Goal: Task Accomplishment & Management: Complete application form

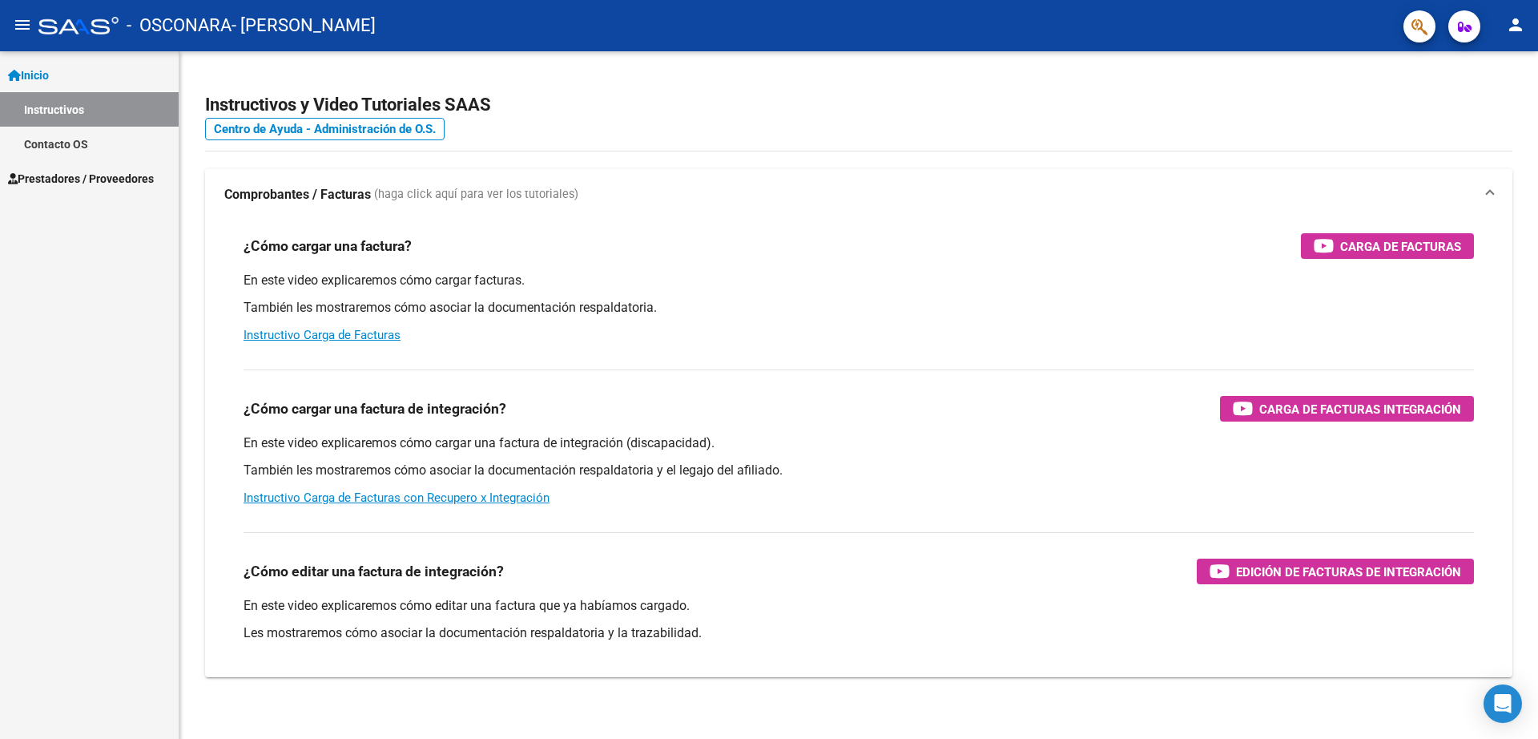
click at [89, 176] on span "Prestadores / Proveedores" at bounding box center [81, 179] width 146 height 18
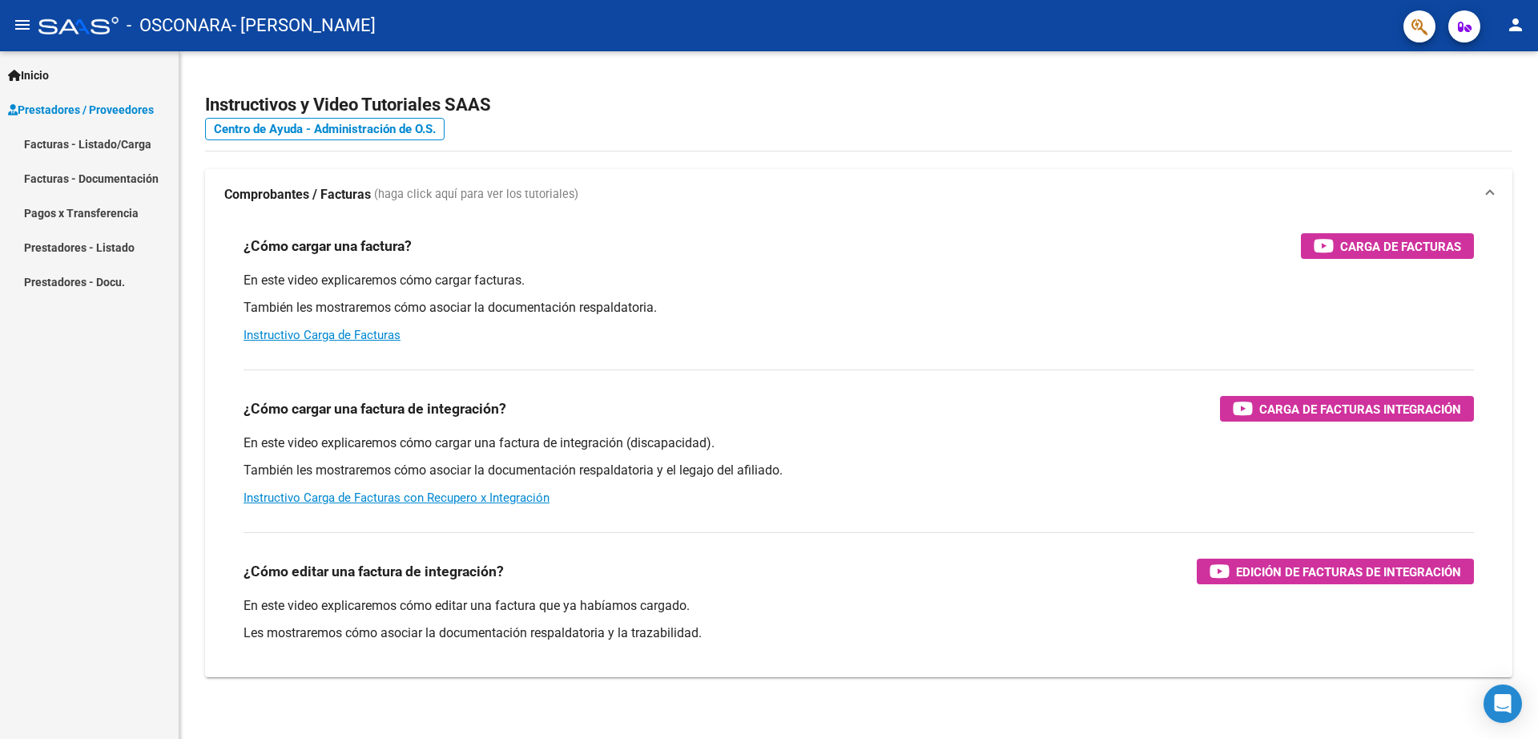
click at [101, 148] on link "Facturas - Listado/Carga" at bounding box center [89, 144] width 179 height 34
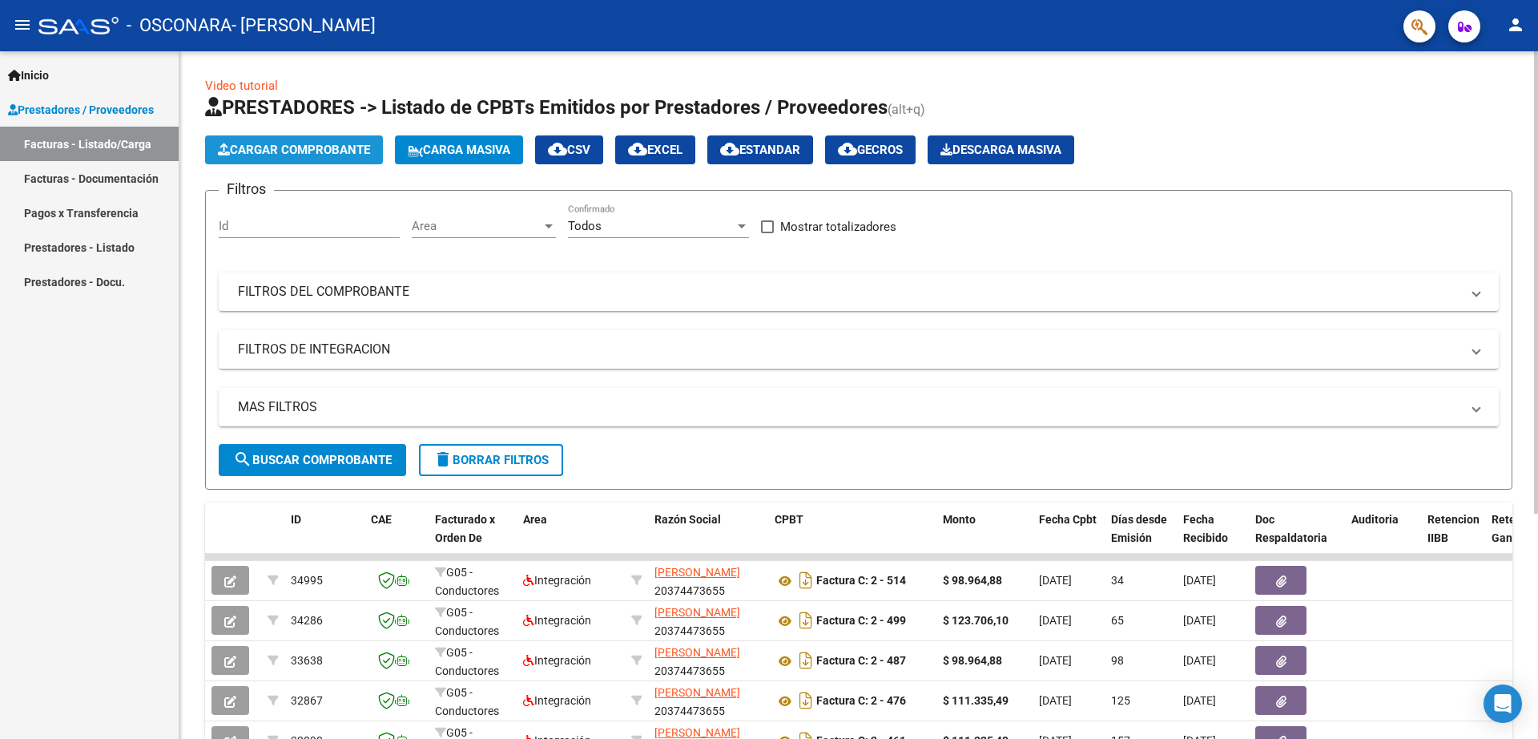
click at [302, 139] on button "Cargar Comprobante" at bounding box center [294, 149] width 178 height 29
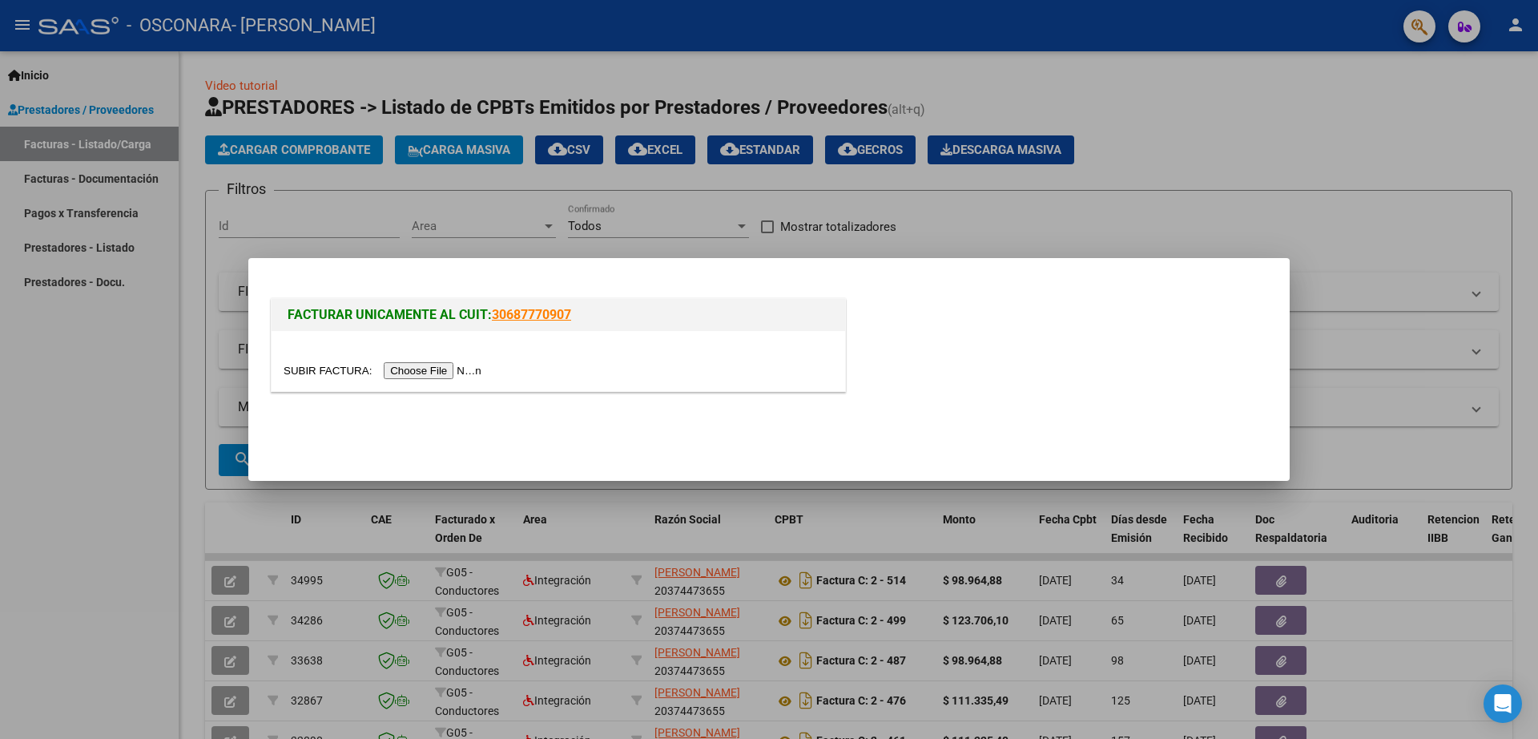
click at [434, 367] on input "file" at bounding box center [385, 370] width 203 height 17
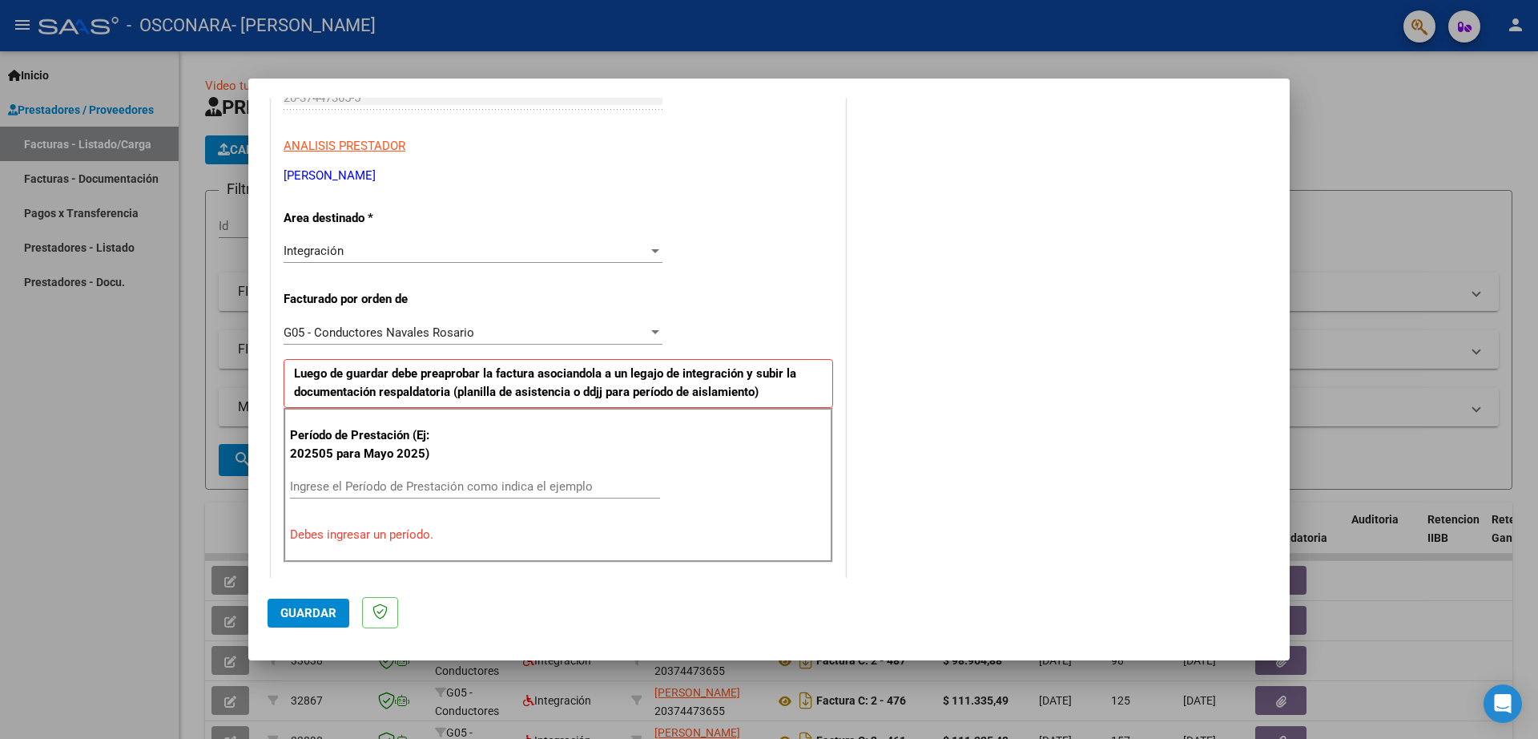
scroll to position [298, 0]
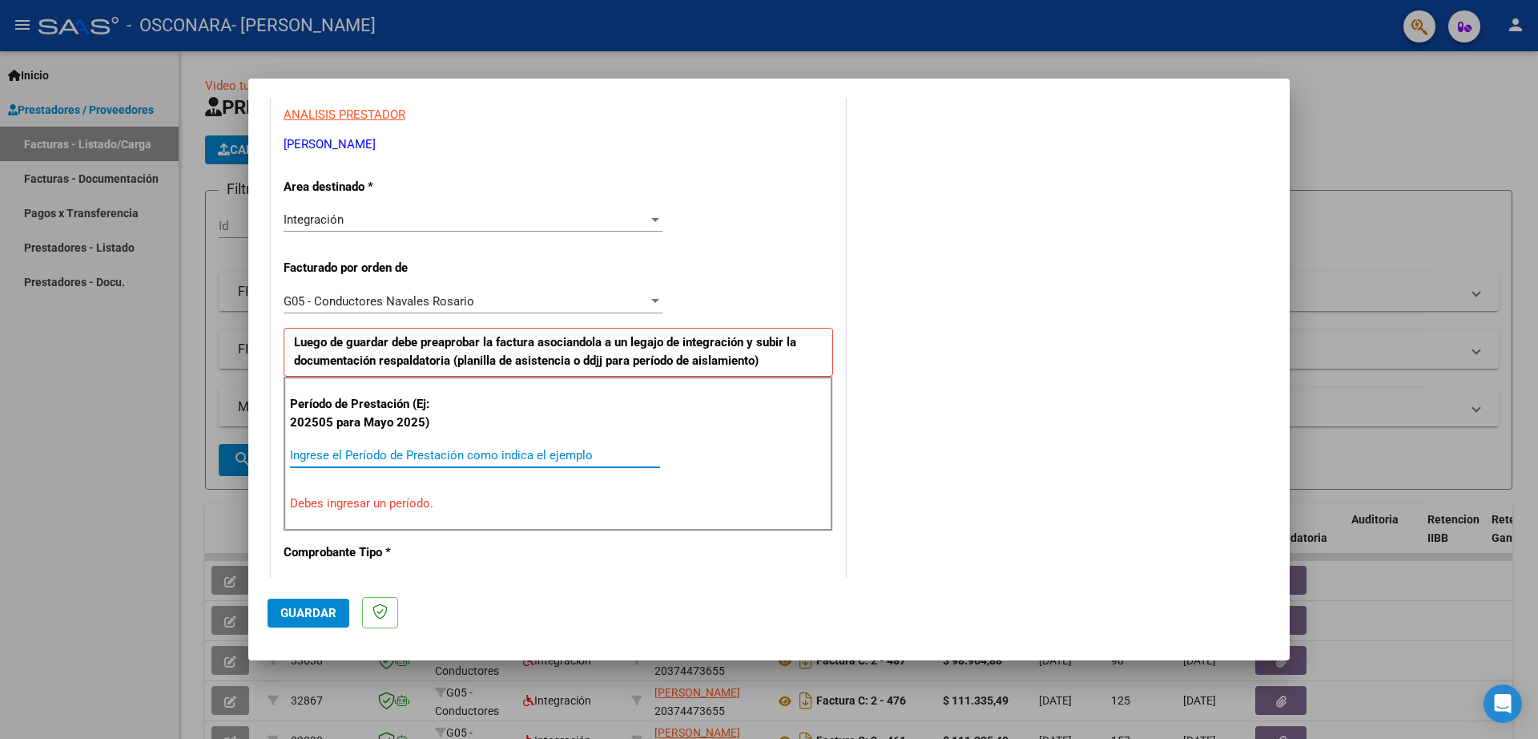
click at [574, 461] on input "Ingrese el Período de Prestación como indica el ejemplo" at bounding box center [475, 455] width 370 height 14
type input "202509"
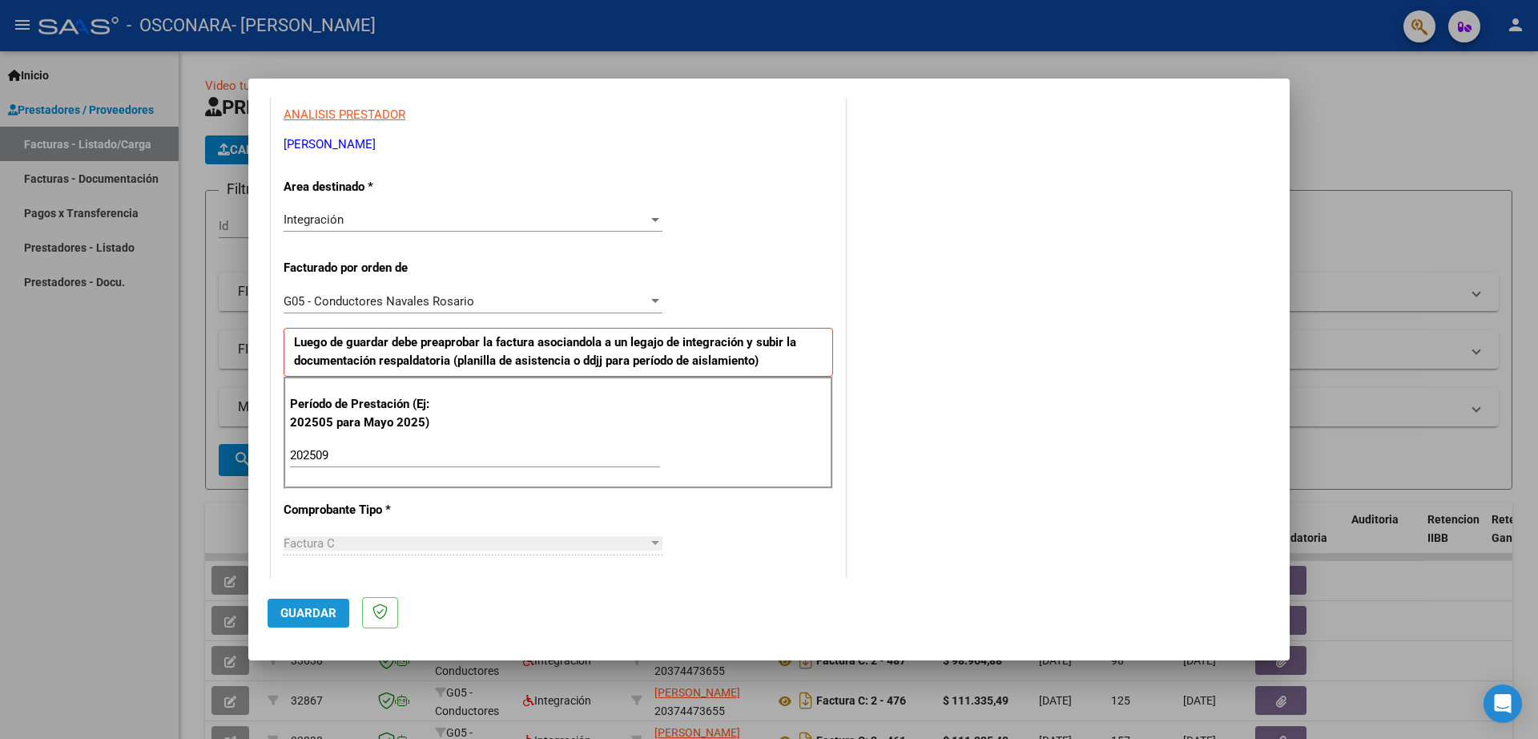
click at [318, 609] on span "Guardar" at bounding box center [308, 613] width 56 height 14
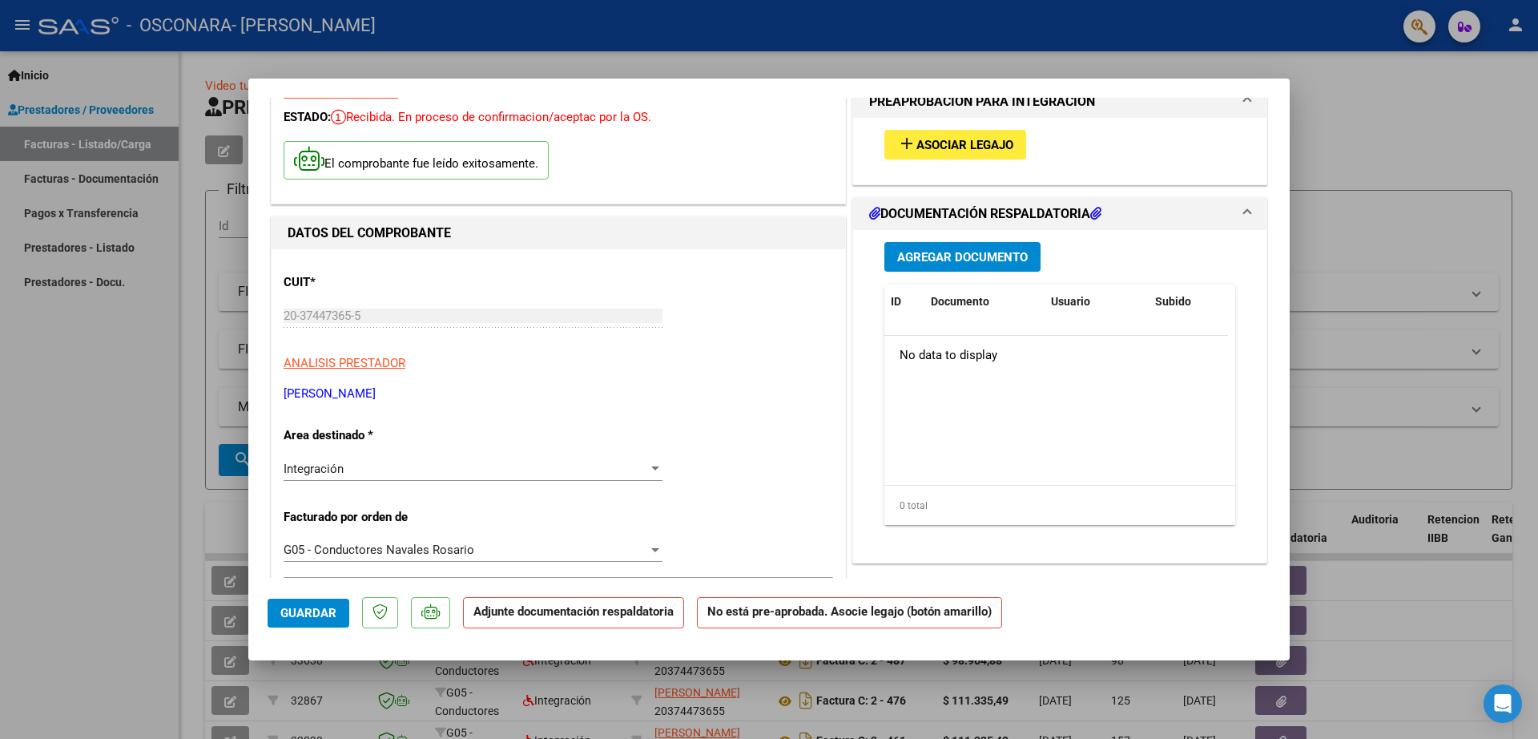
scroll to position [0, 0]
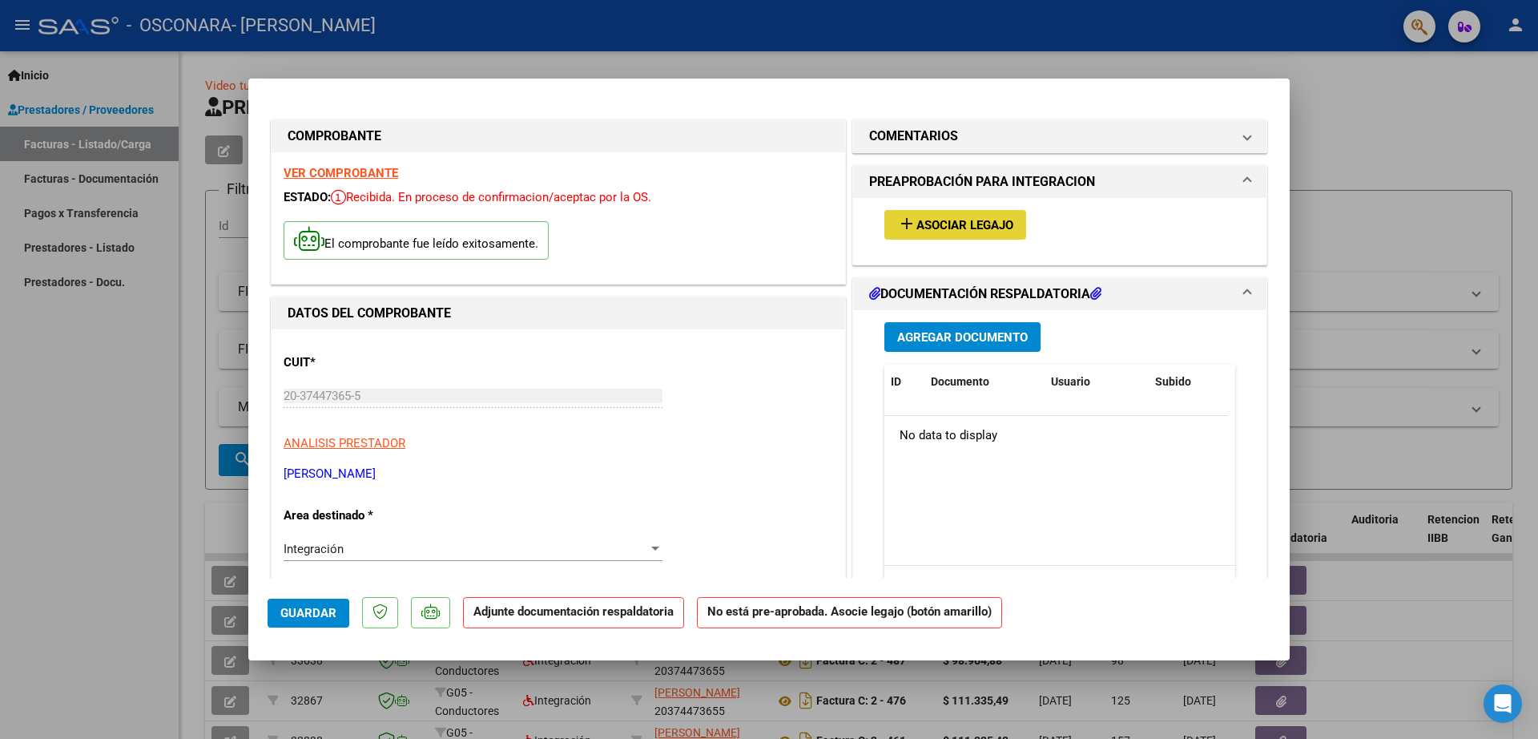
click at [948, 213] on button "add Asociar Legajo" at bounding box center [955, 225] width 142 height 30
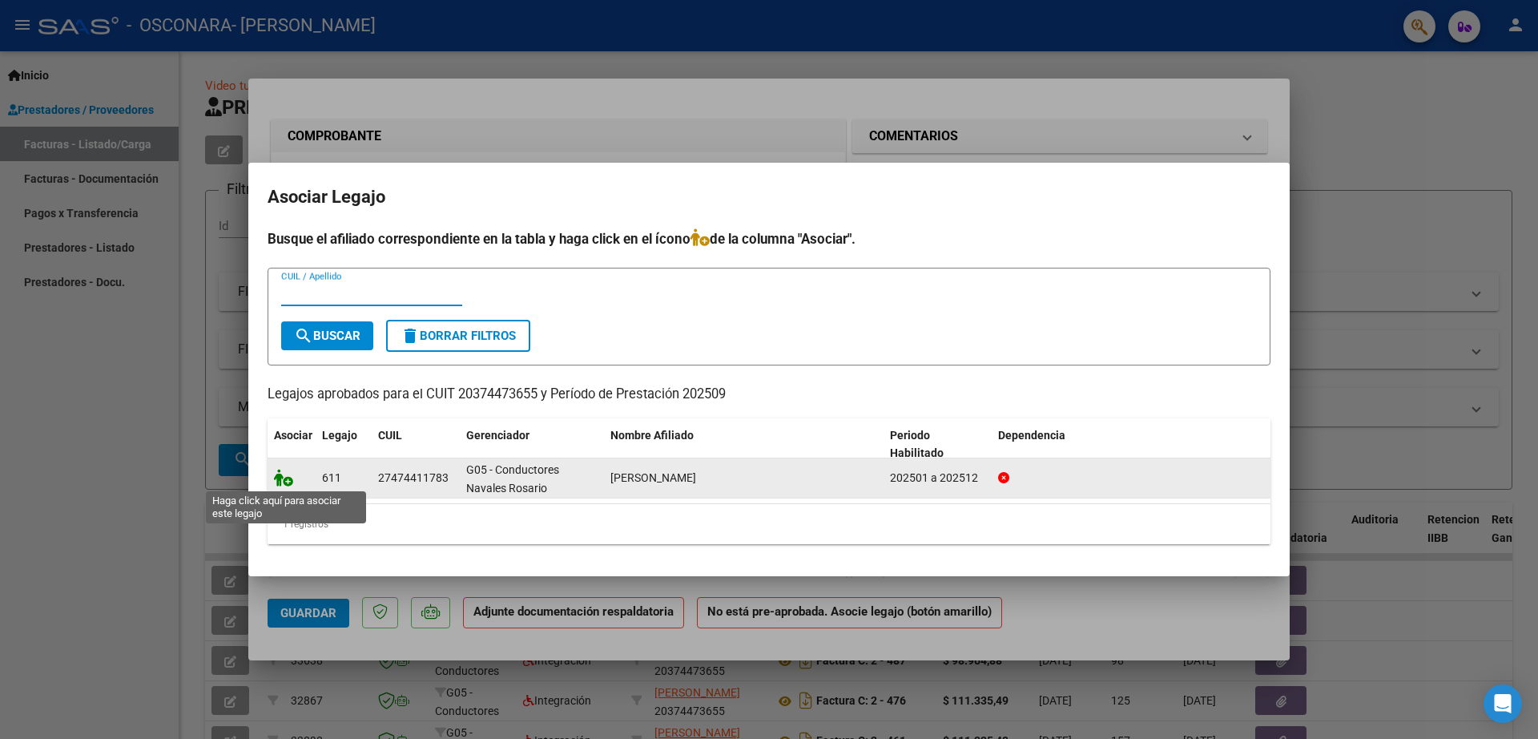
click at [288, 477] on icon at bounding box center [283, 478] width 19 height 18
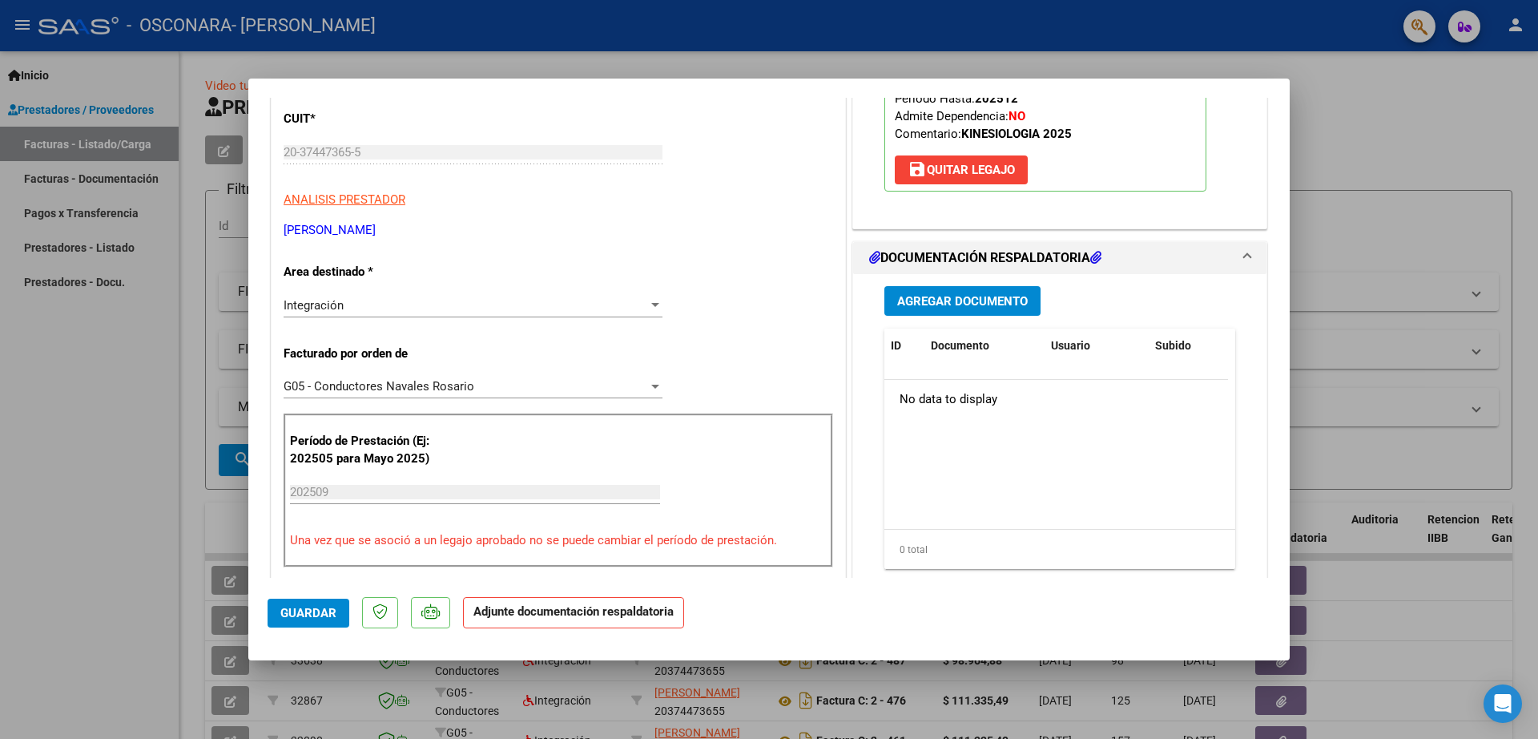
scroll to position [248, 0]
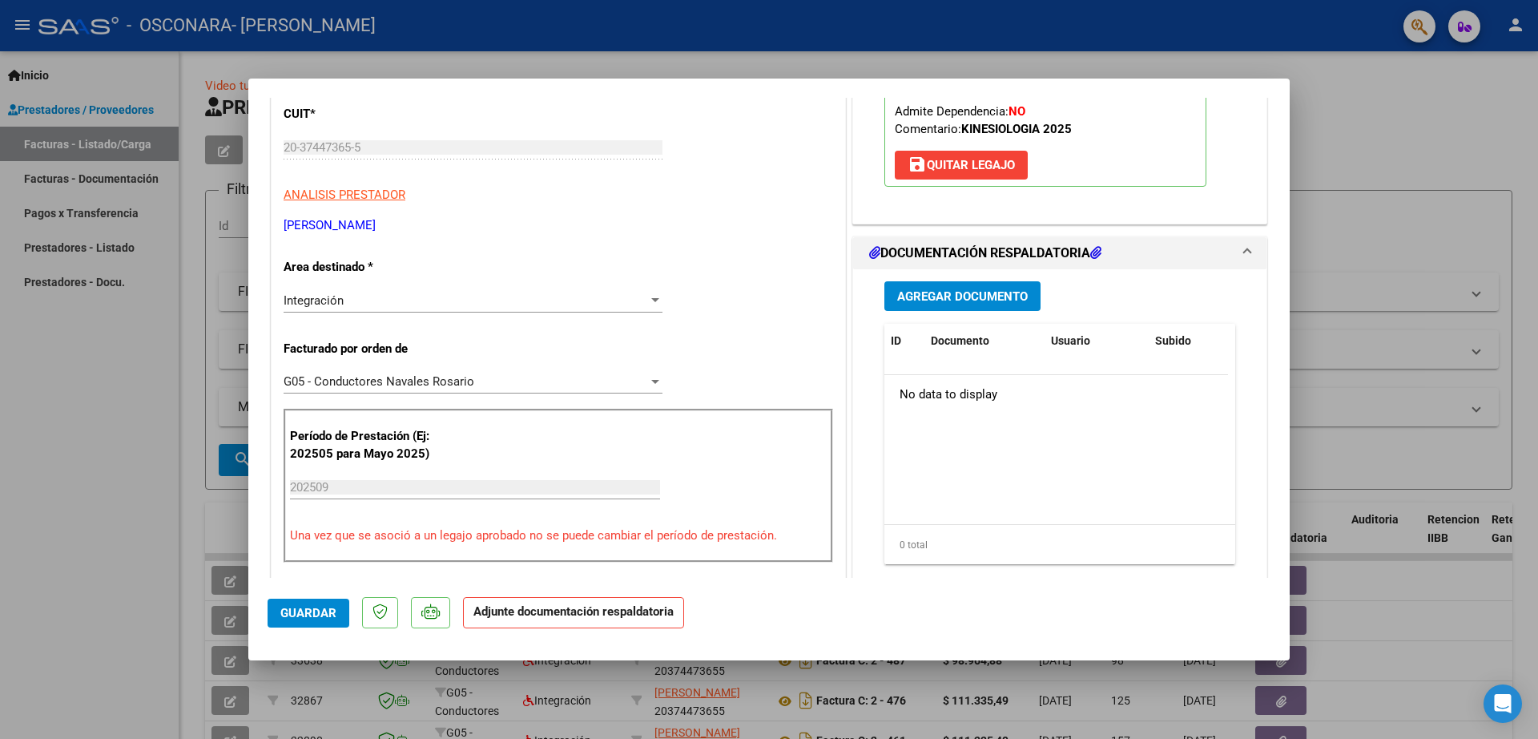
click at [997, 304] on button "Agregar Documento" at bounding box center [962, 296] width 156 height 30
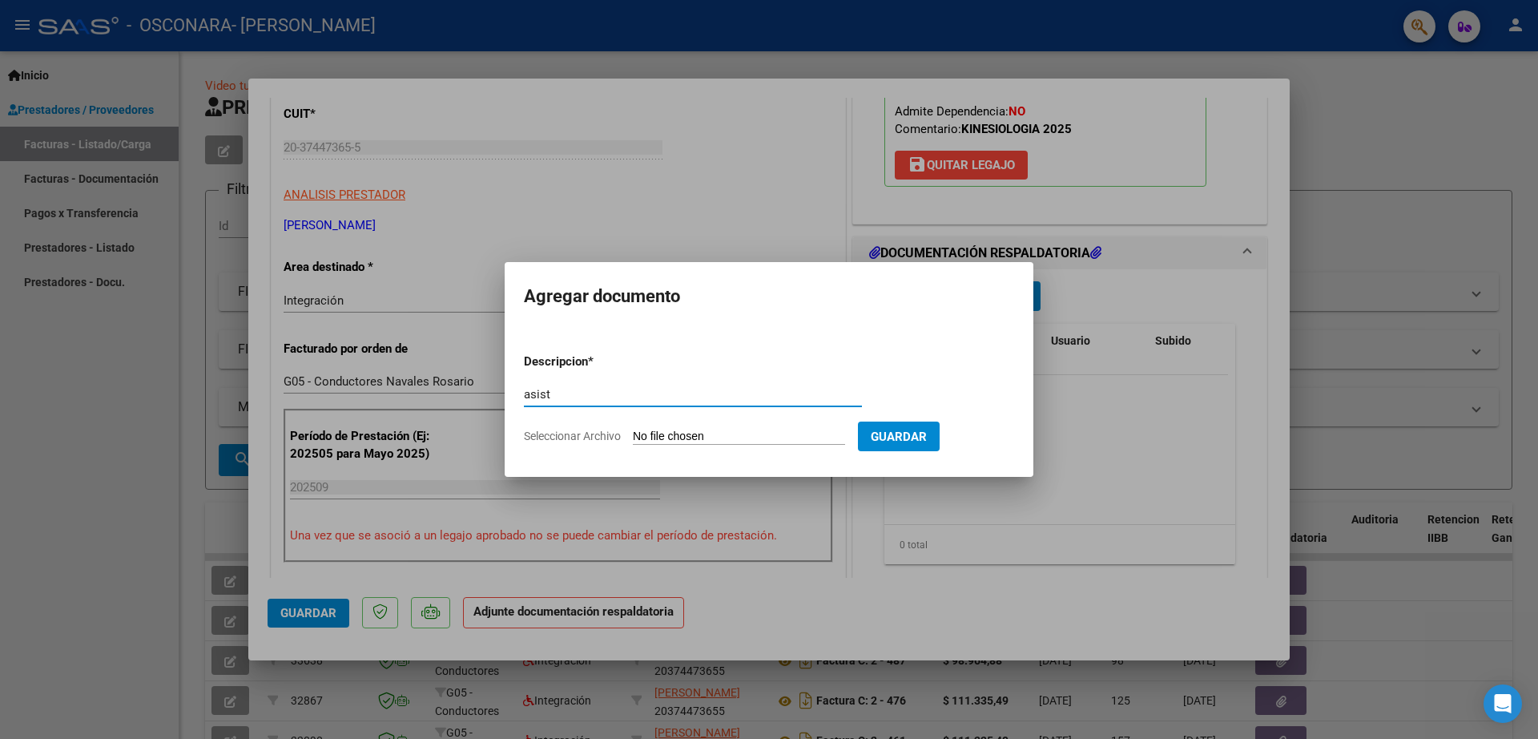
type input "asist"
click at [683, 435] on input "Seleccionar Archivo" at bounding box center [739, 436] width 212 height 15
type input "C:\fakepath\ASIST SEP KINE [PERSON_NAME].pdf"
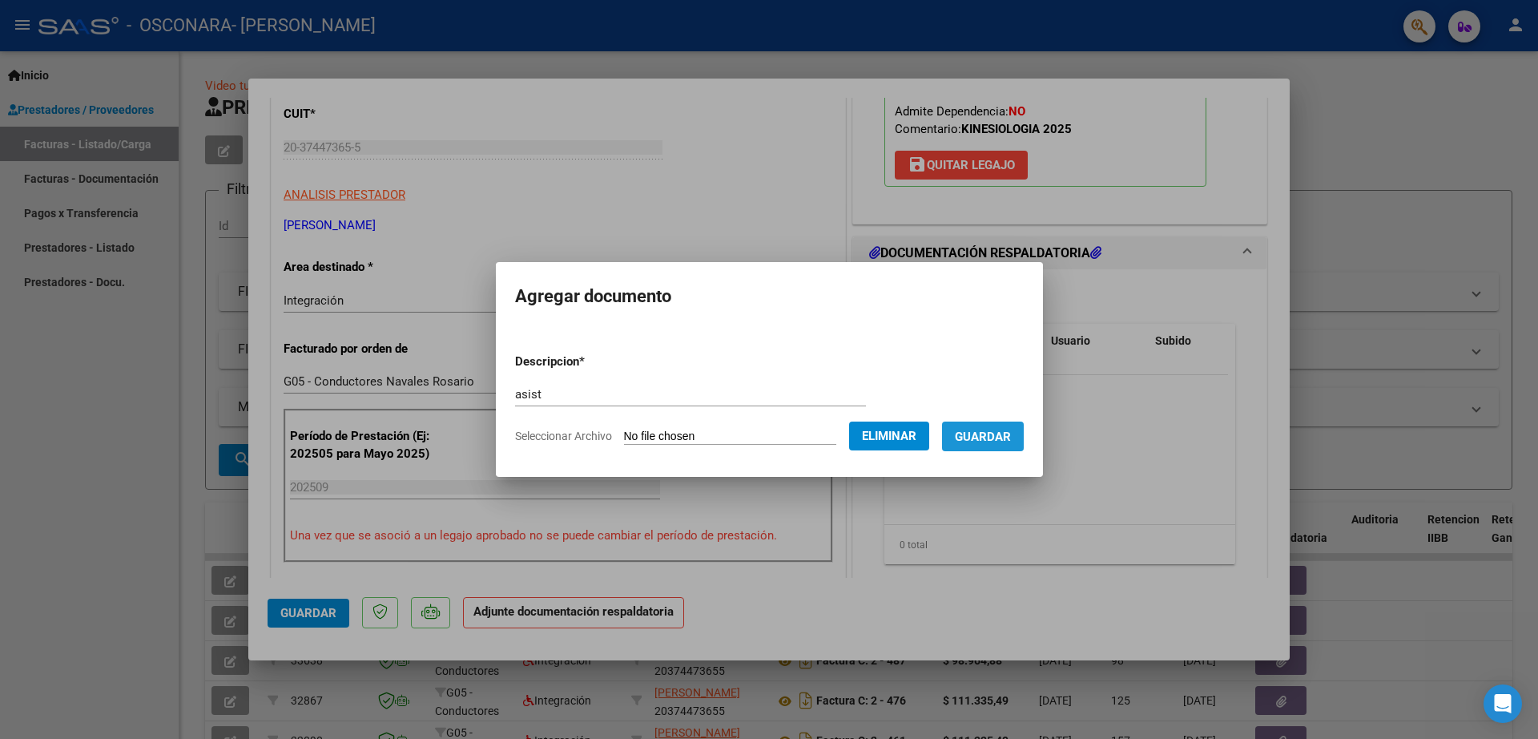
click at [994, 430] on span "Guardar" at bounding box center [983, 436] width 56 height 14
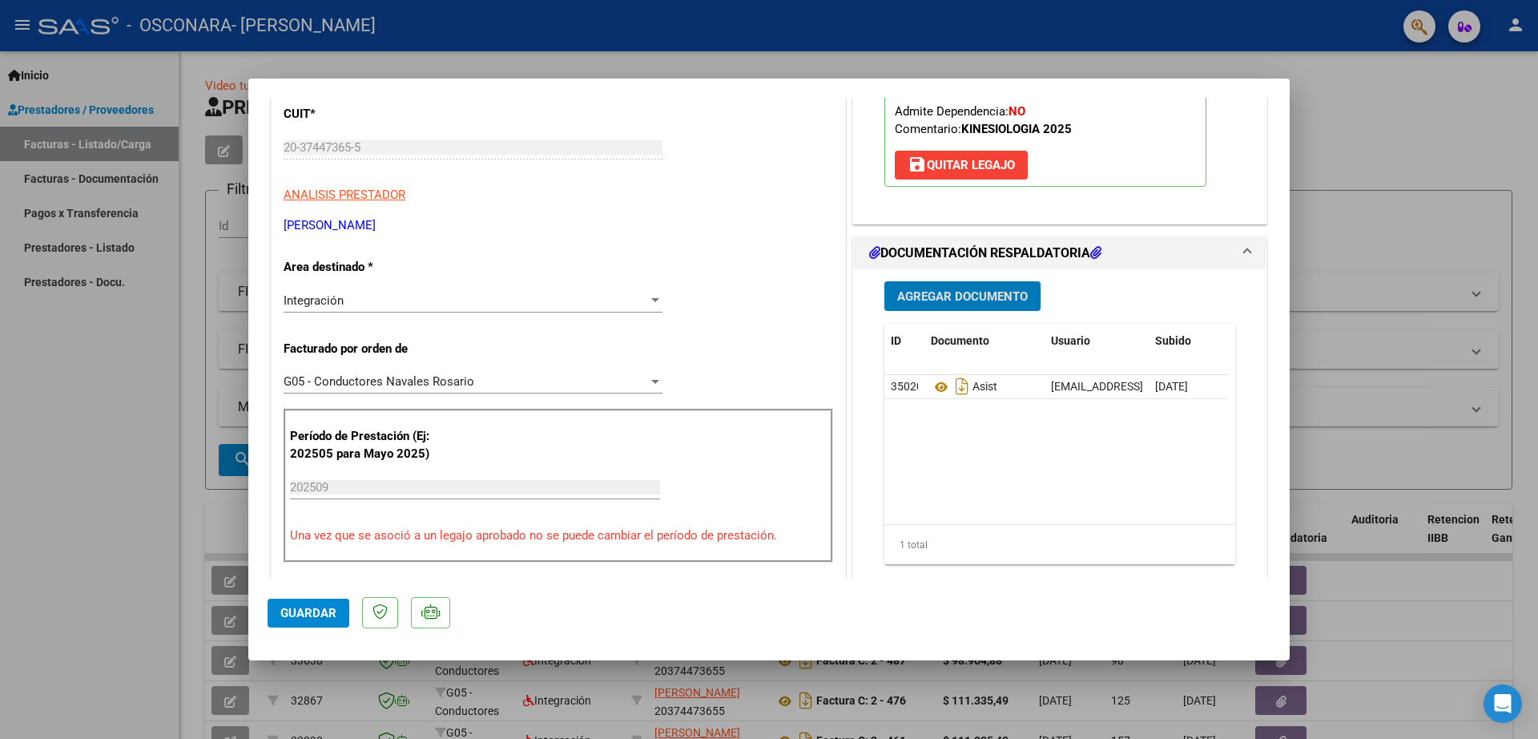
click at [956, 293] on span "Agregar Documento" at bounding box center [962, 296] width 131 height 14
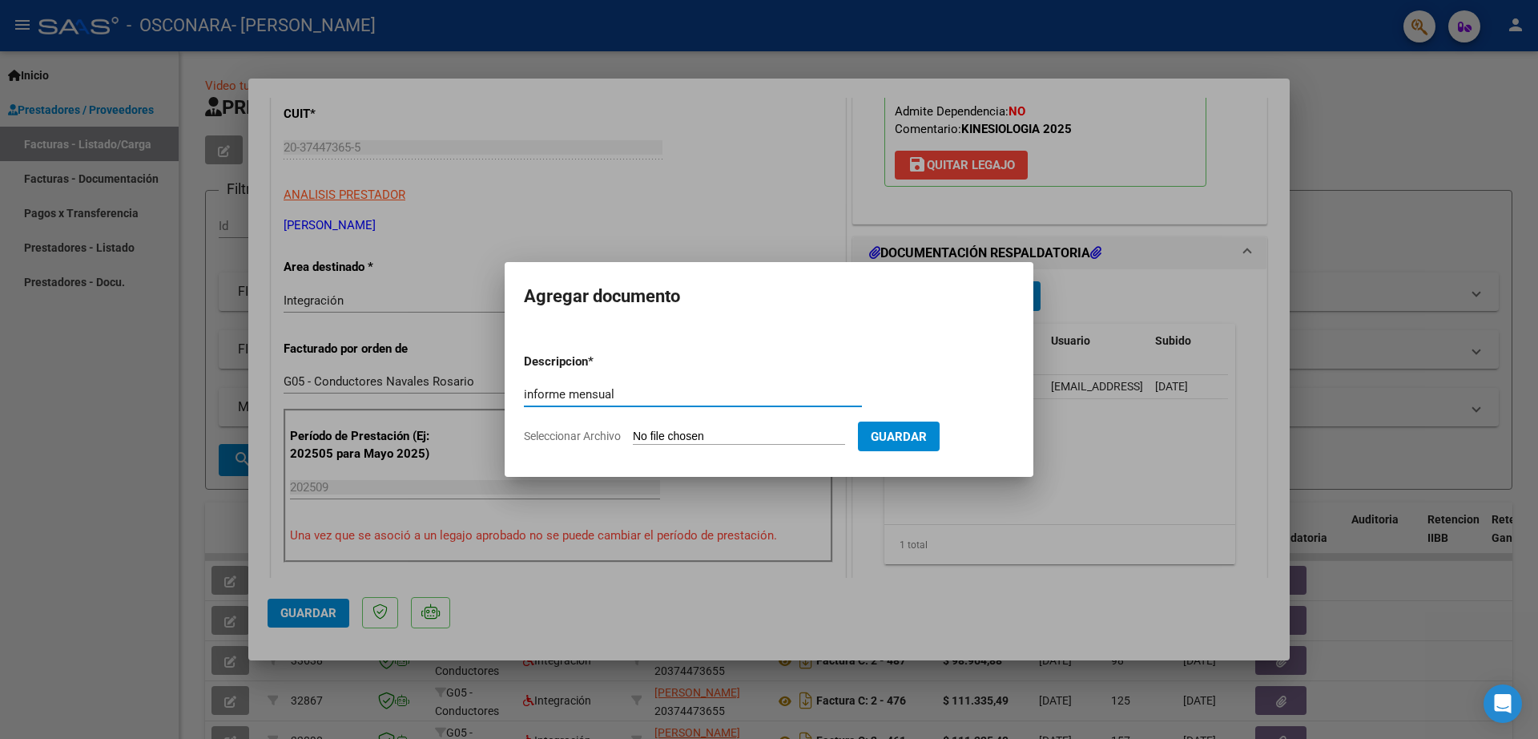
type input "informe mensual"
click at [707, 433] on input "Seleccionar Archivo" at bounding box center [739, 436] width 212 height 15
type input "C:\fakepath\Informe mensual SEP KINE [PERSON_NAME].pdf"
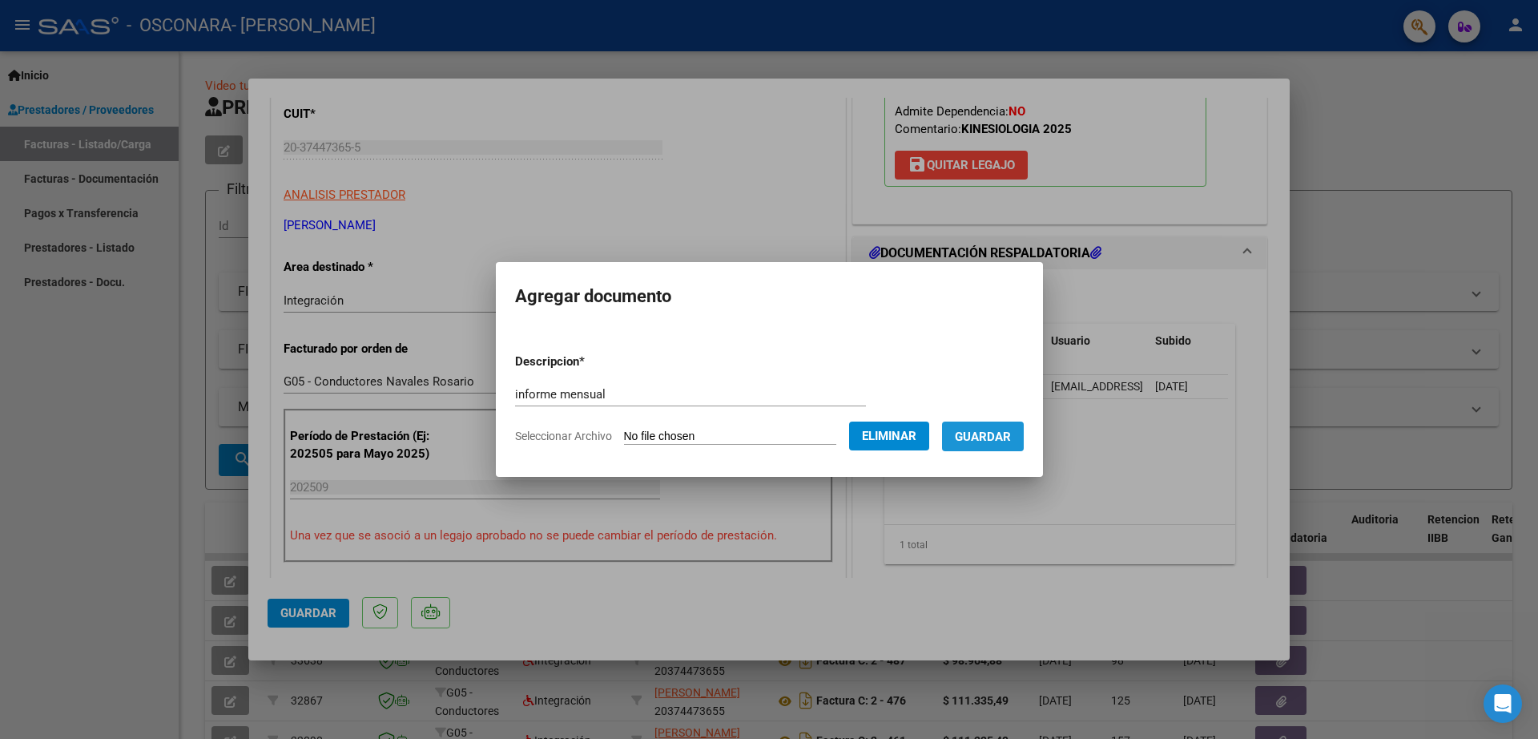
click at [1008, 440] on span "Guardar" at bounding box center [983, 436] width 56 height 14
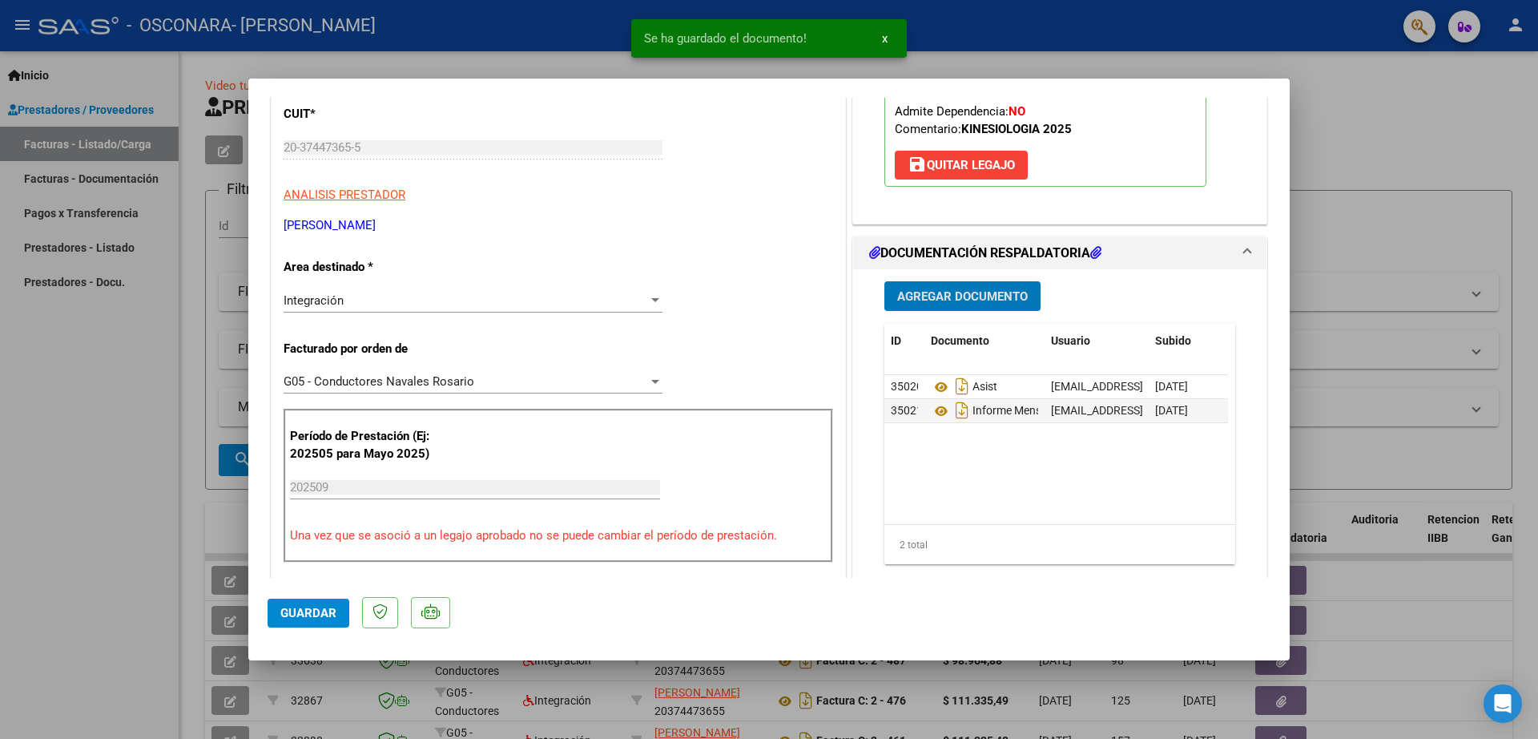
click at [280, 609] on button "Guardar" at bounding box center [309, 612] width 82 height 29
click at [1341, 235] on div at bounding box center [769, 369] width 1538 height 739
type input "$ 0,00"
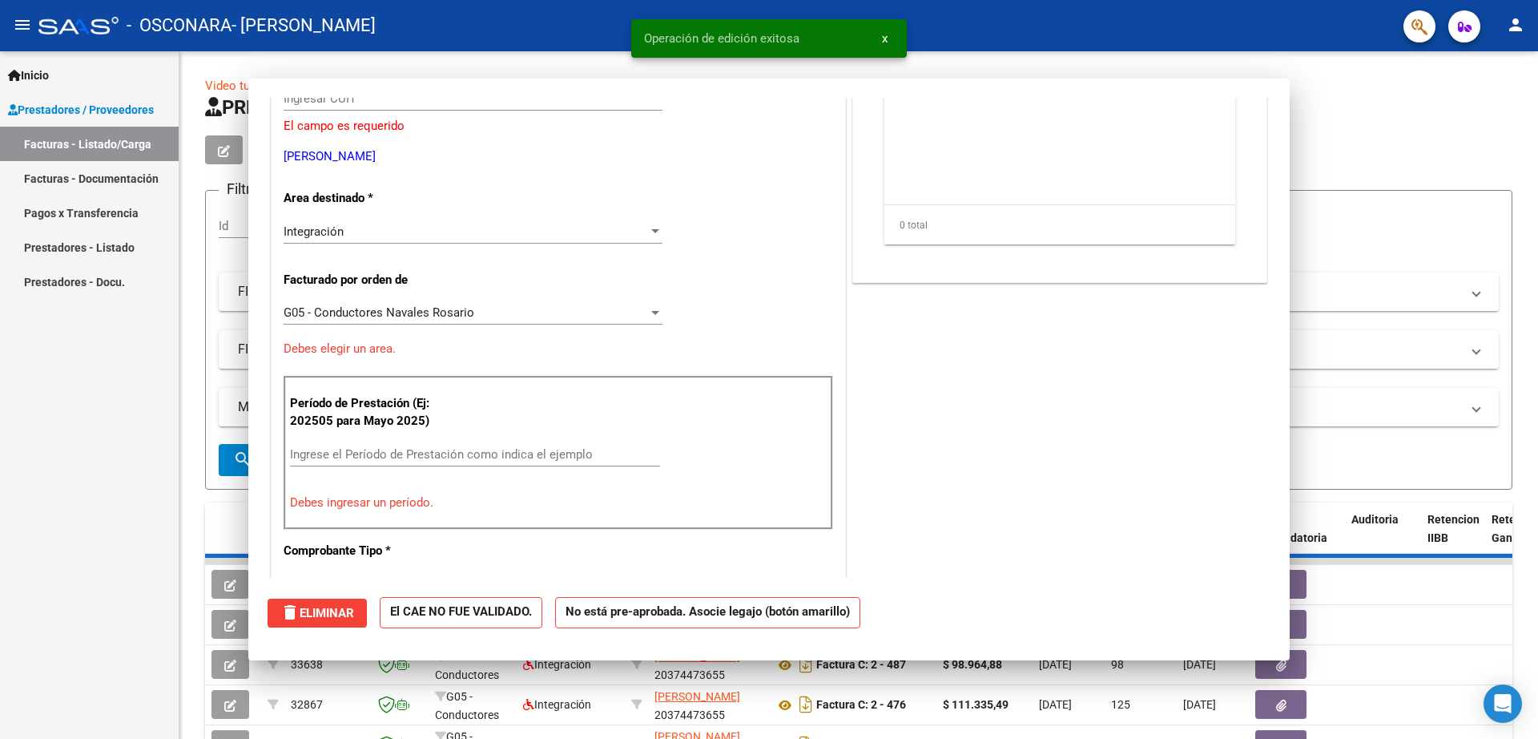
scroll to position [199, 0]
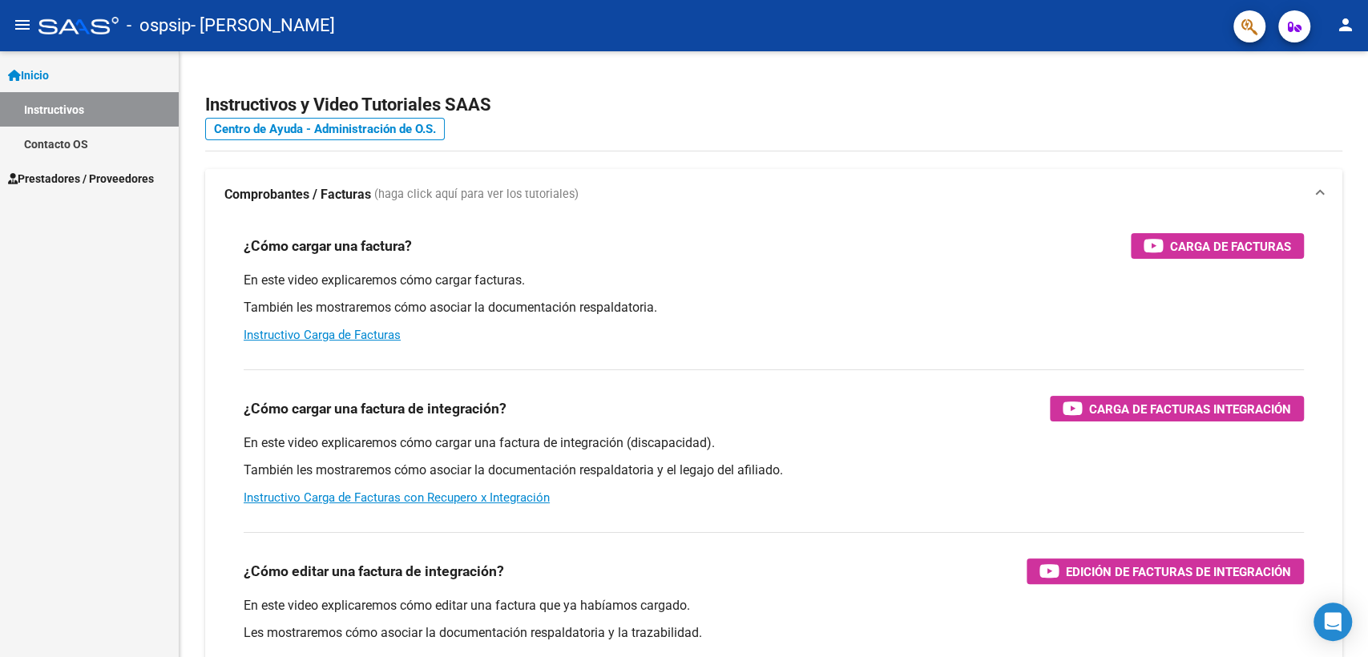
click at [99, 170] on span "Prestadores / Proveedores" at bounding box center [81, 179] width 146 height 18
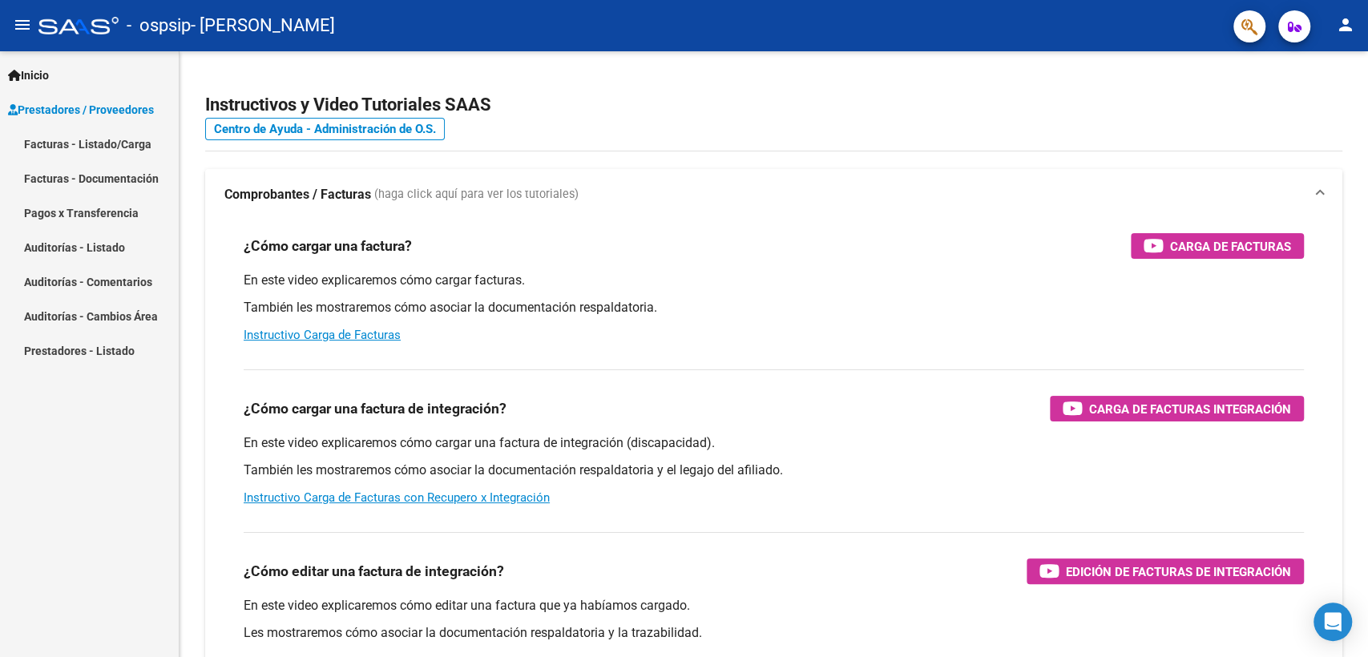
click at [109, 147] on link "Facturas - Listado/Carga" at bounding box center [89, 144] width 179 height 34
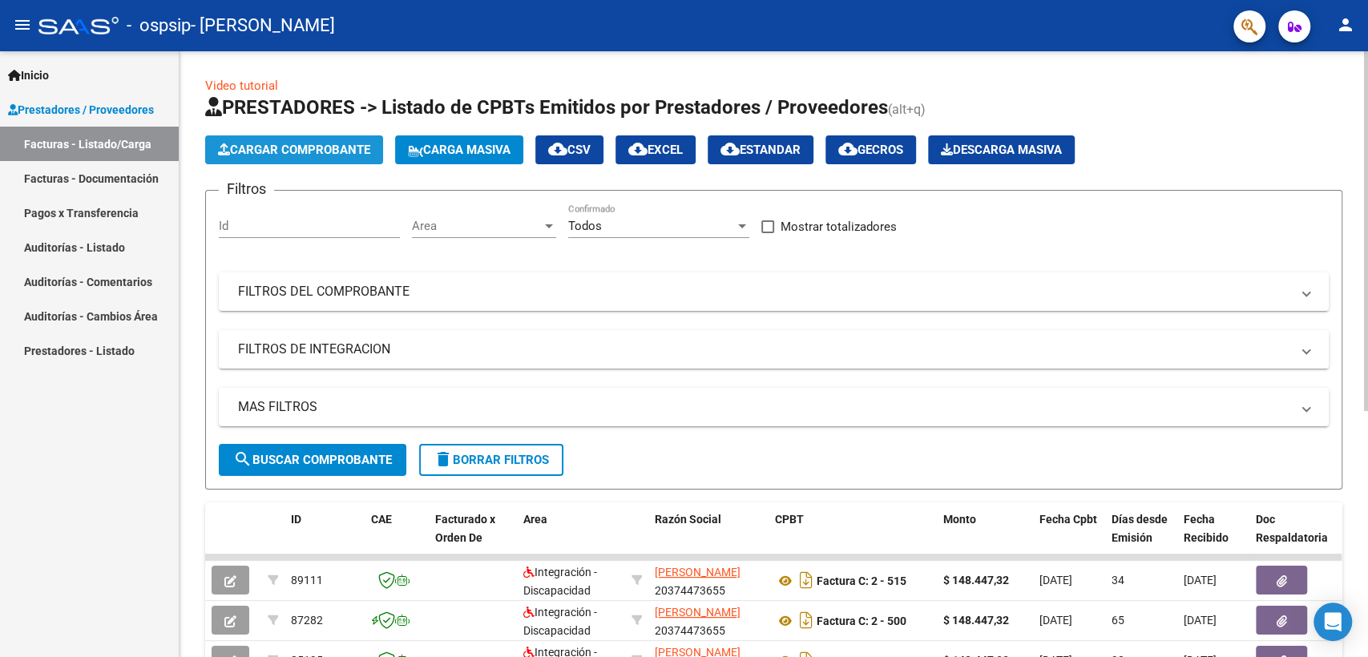
click at [303, 143] on span "Cargar Comprobante" at bounding box center [294, 150] width 152 height 14
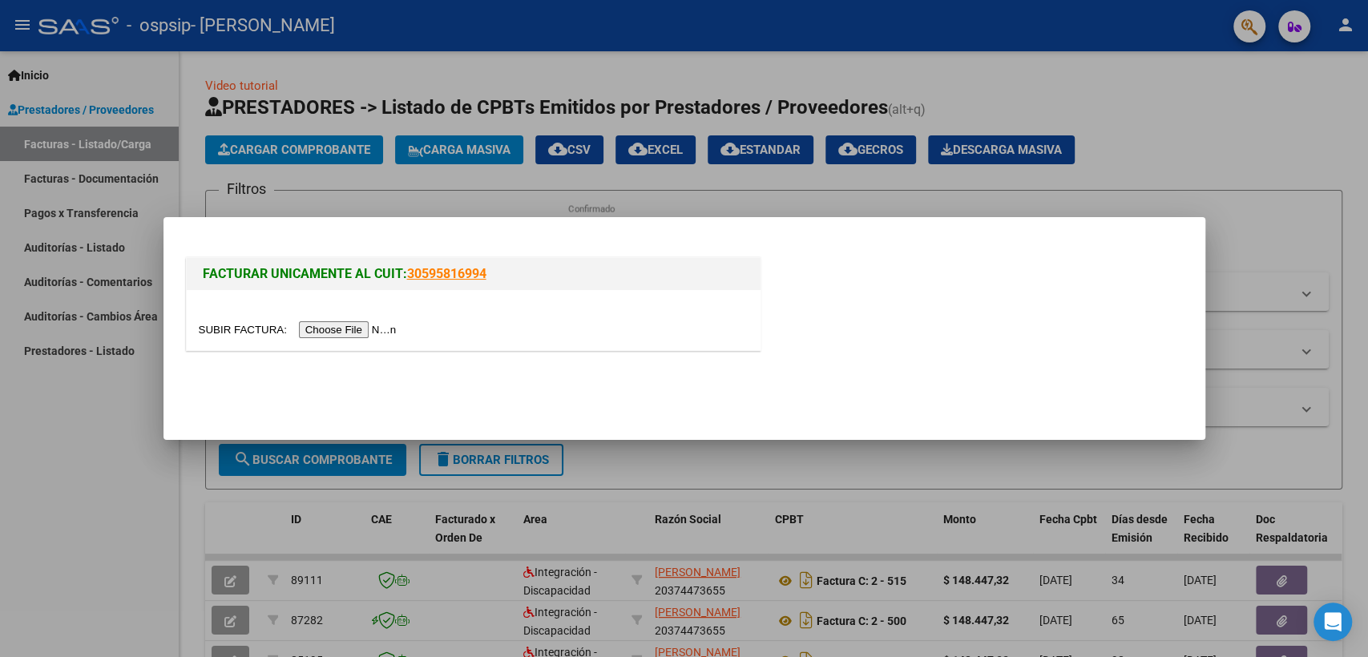
click at [375, 327] on input "file" at bounding box center [300, 329] width 203 height 17
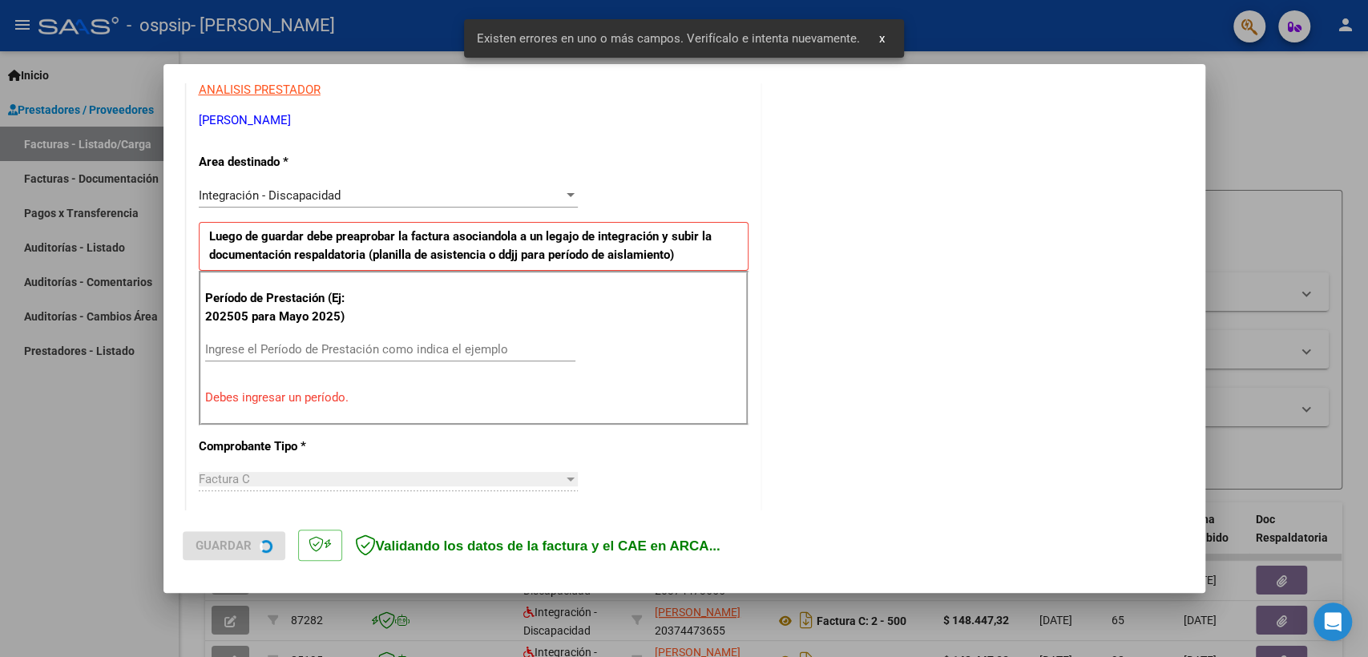
scroll to position [313, 0]
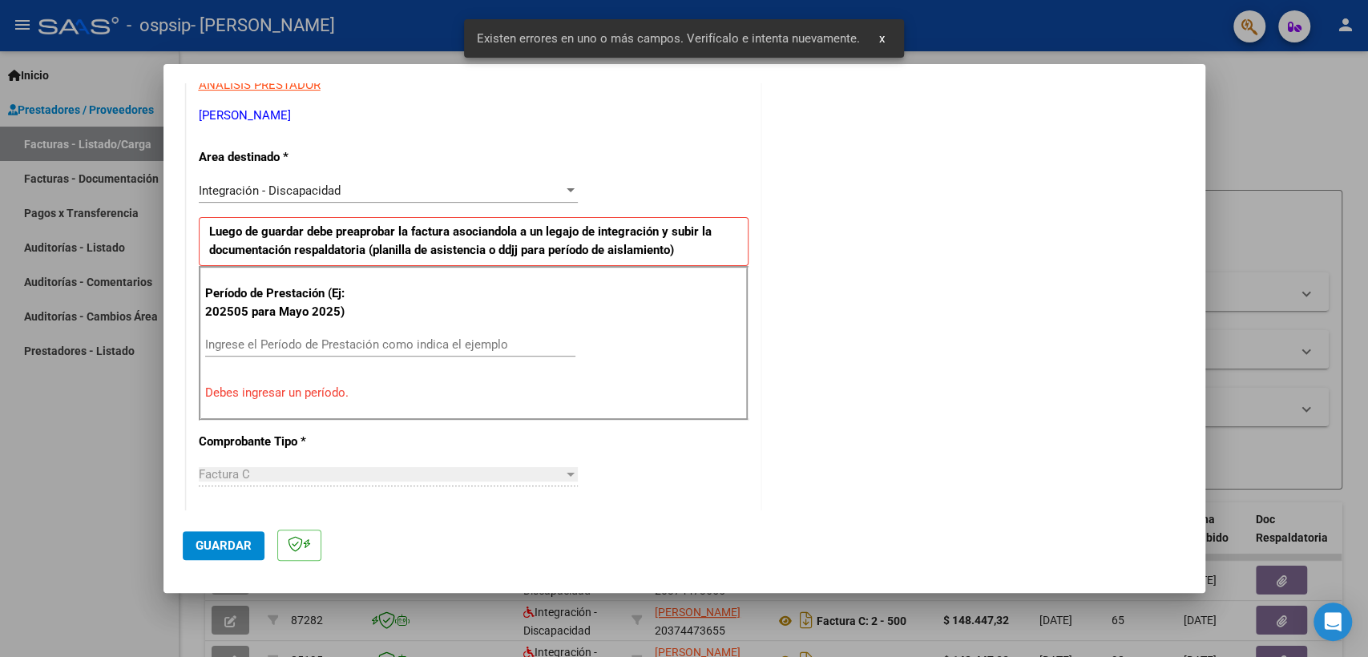
click at [354, 344] on input "Ingrese el Período de Prestación como indica el ejemplo" at bounding box center [390, 344] width 370 height 14
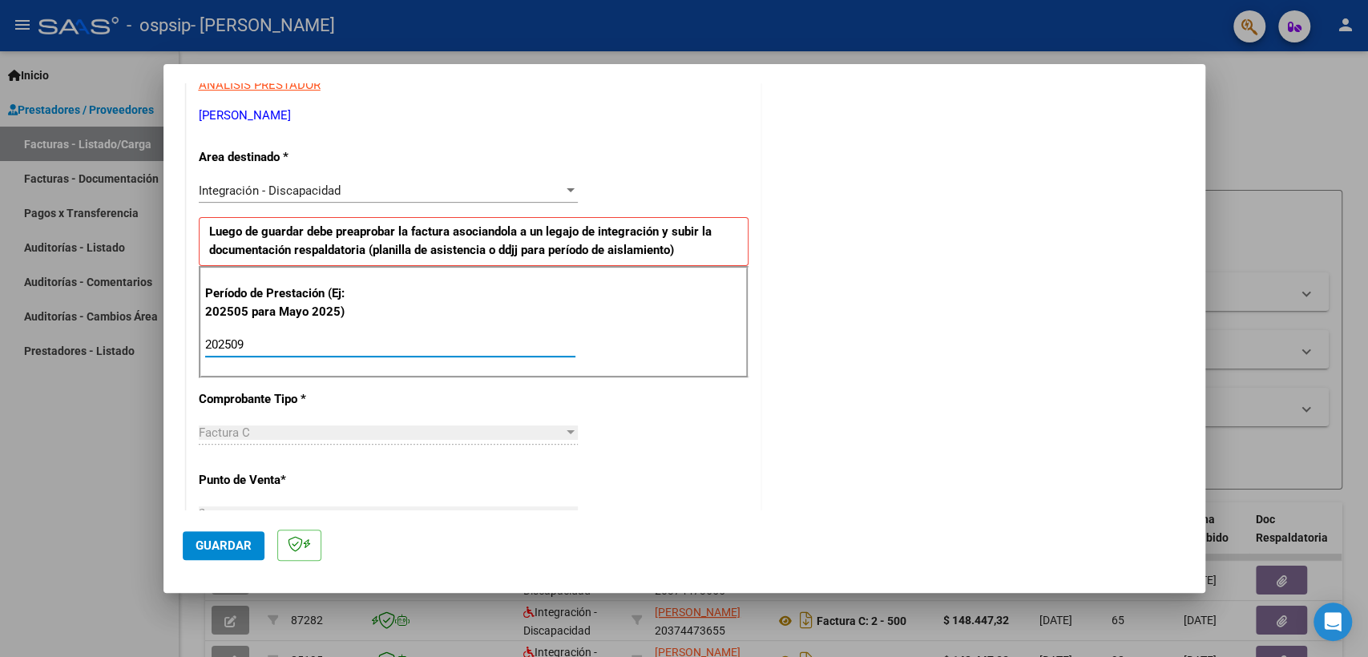
type input "202509"
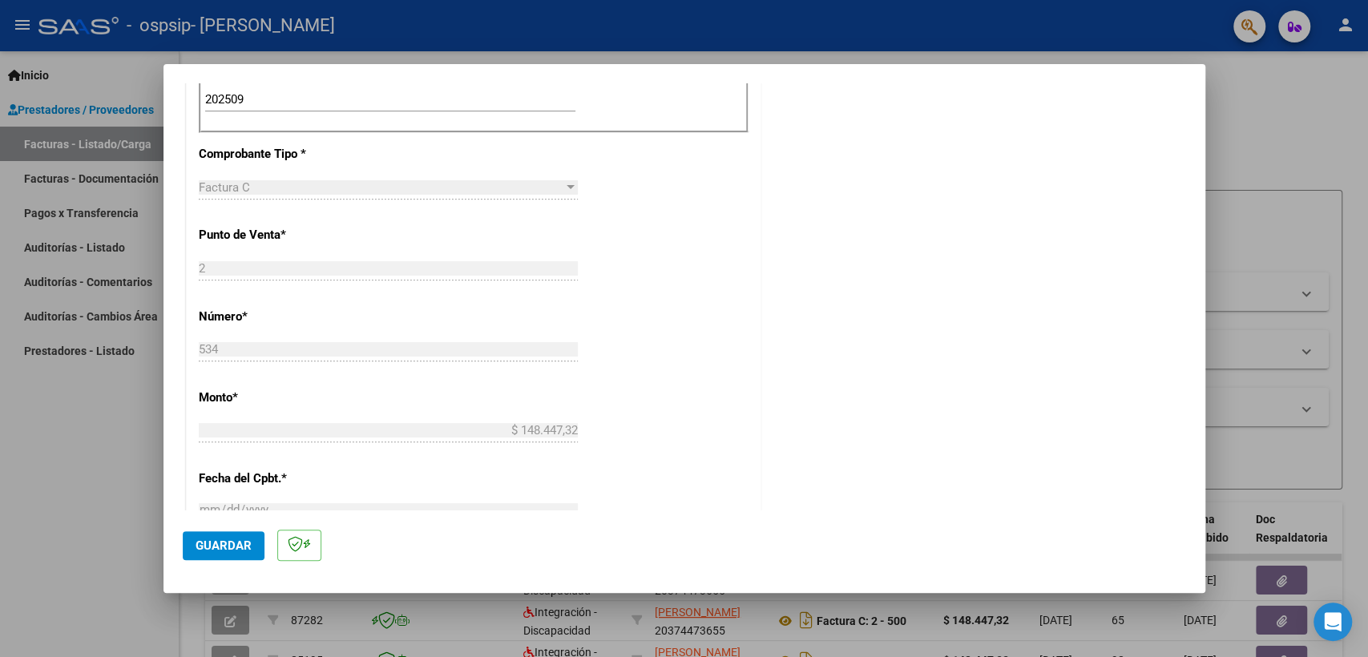
scroll to position [564, 0]
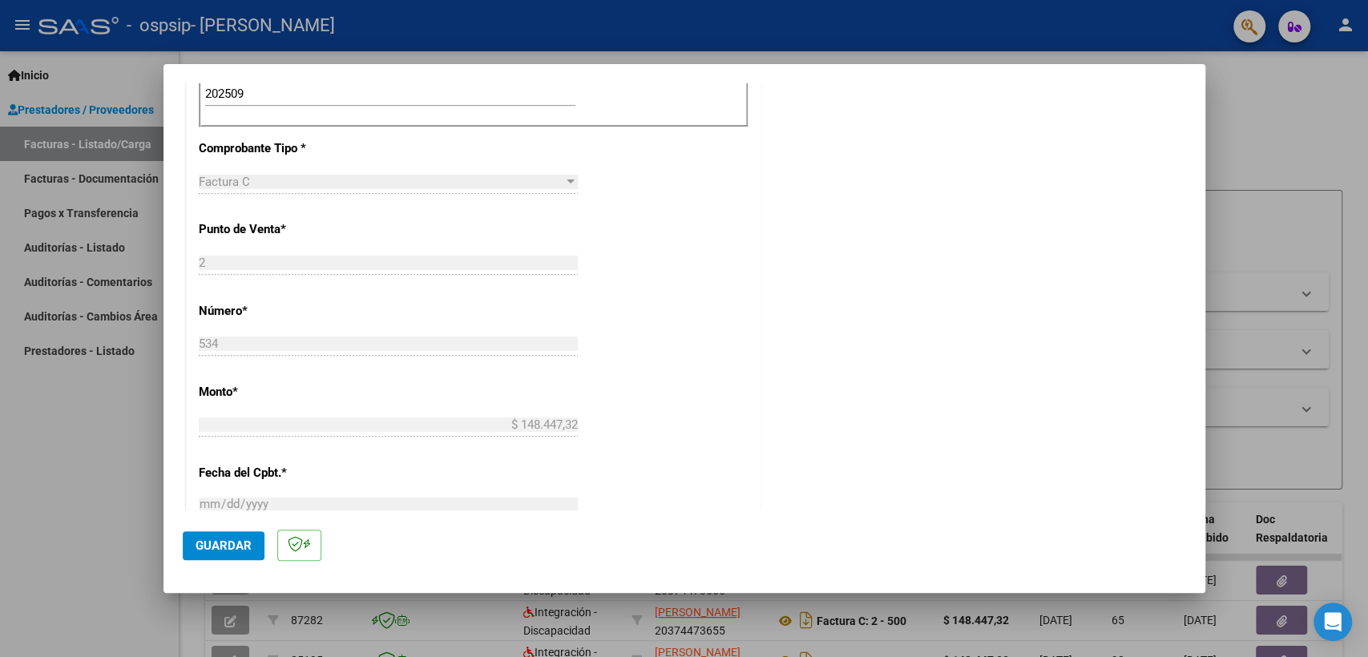
click at [241, 532] on button "Guardar" at bounding box center [224, 545] width 82 height 29
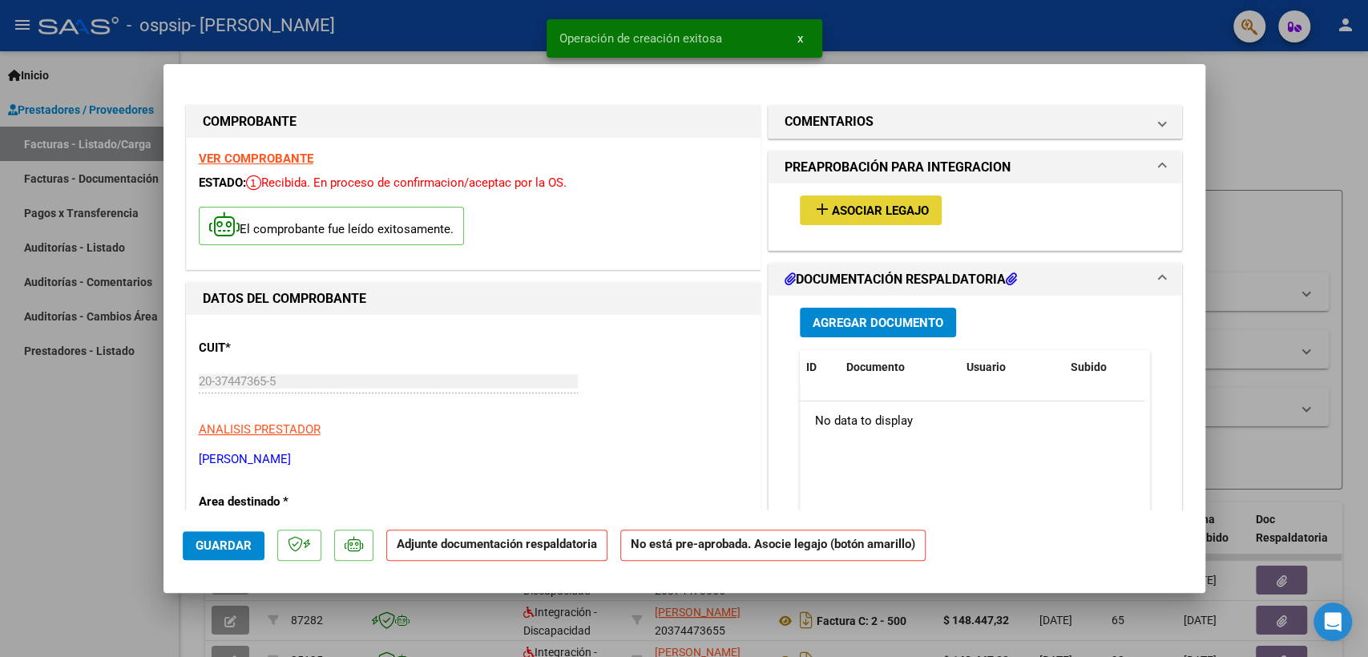
click at [897, 210] on span "Asociar Legajo" at bounding box center [880, 210] width 97 height 14
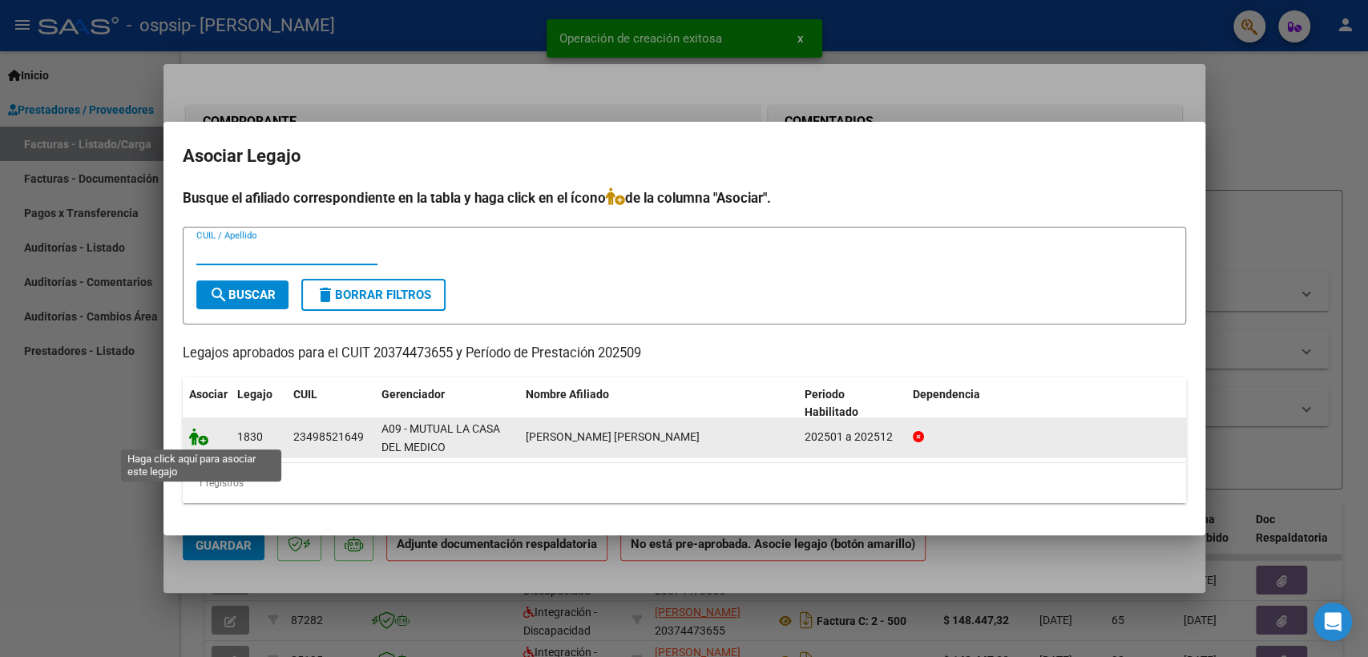
click at [203, 432] on icon at bounding box center [198, 437] width 19 height 18
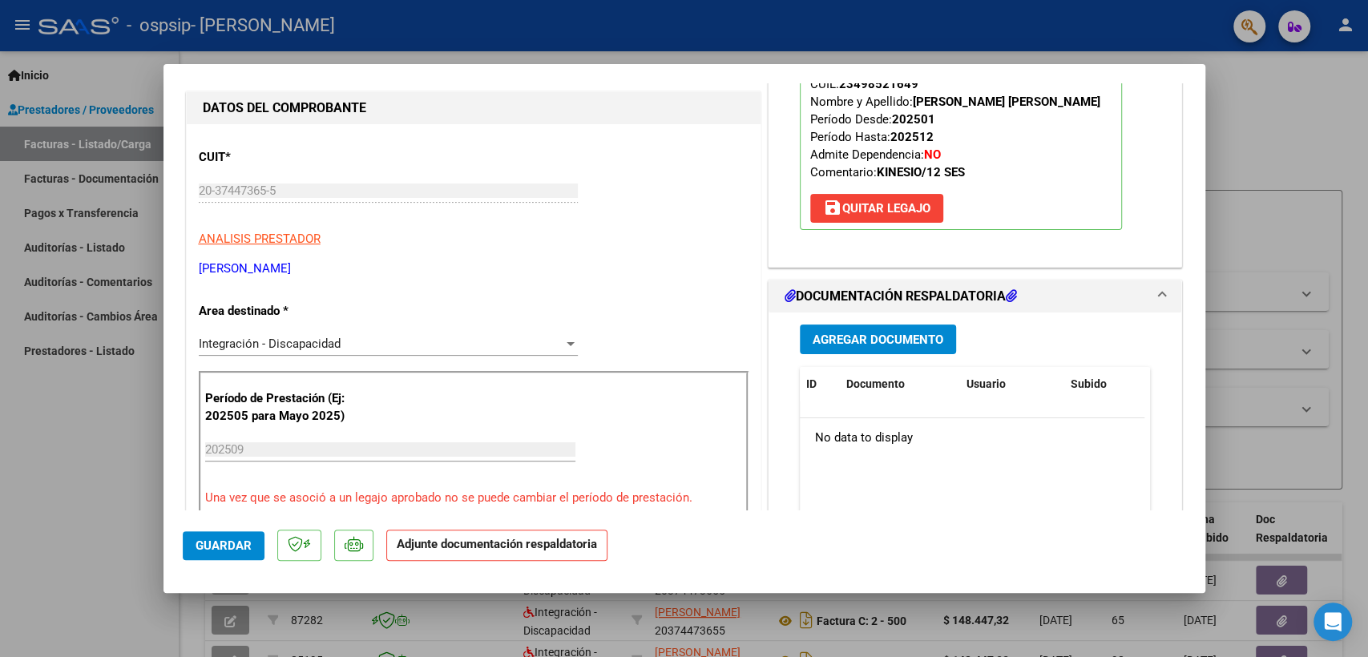
scroll to position [205, 0]
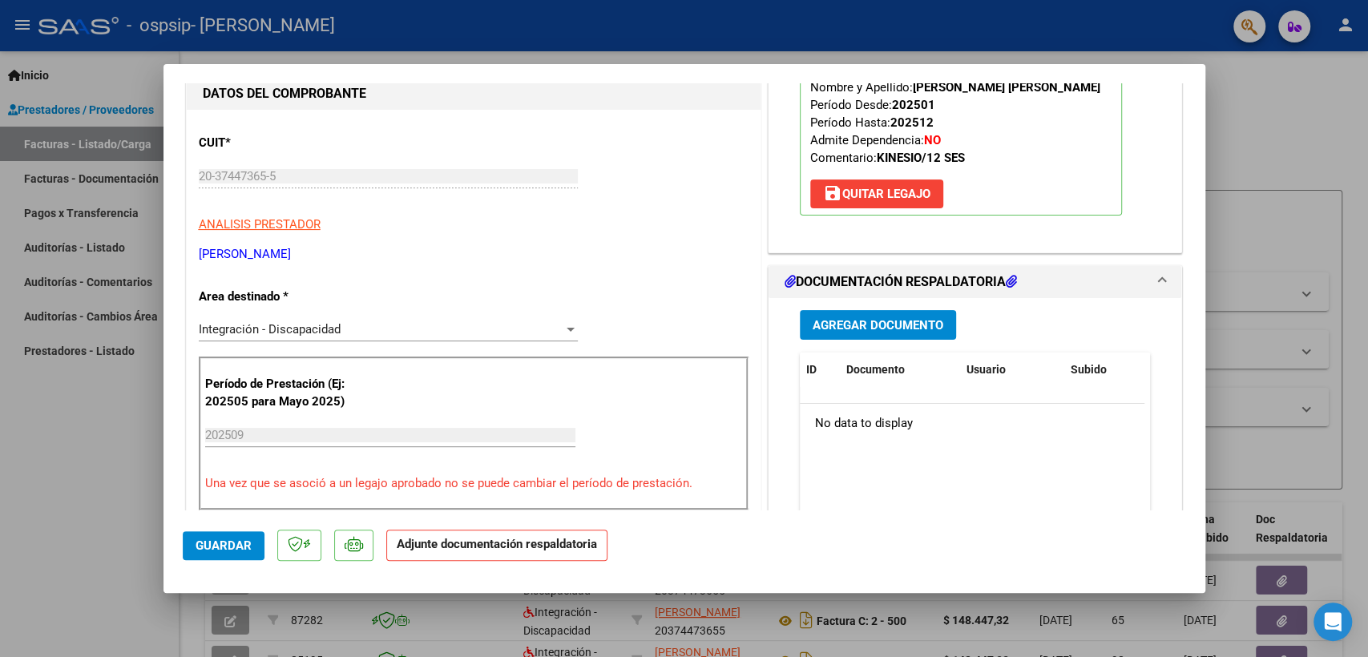
click at [896, 318] on span "Agregar Documento" at bounding box center [877, 325] width 131 height 14
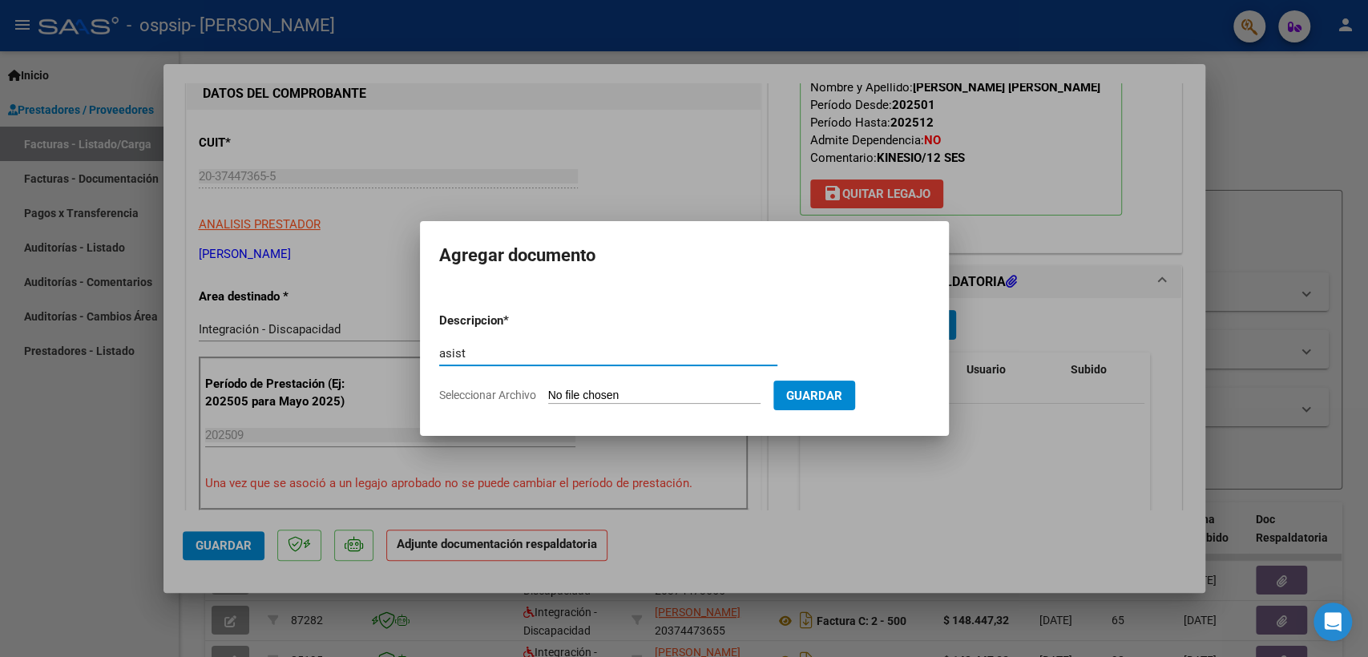
type input "asist"
click at [616, 403] on input "Seleccionar Archivo" at bounding box center [654, 396] width 212 height 15
type input "C:\fakepath\ASIST SEP KINE Mancuello Francesco.pdf"
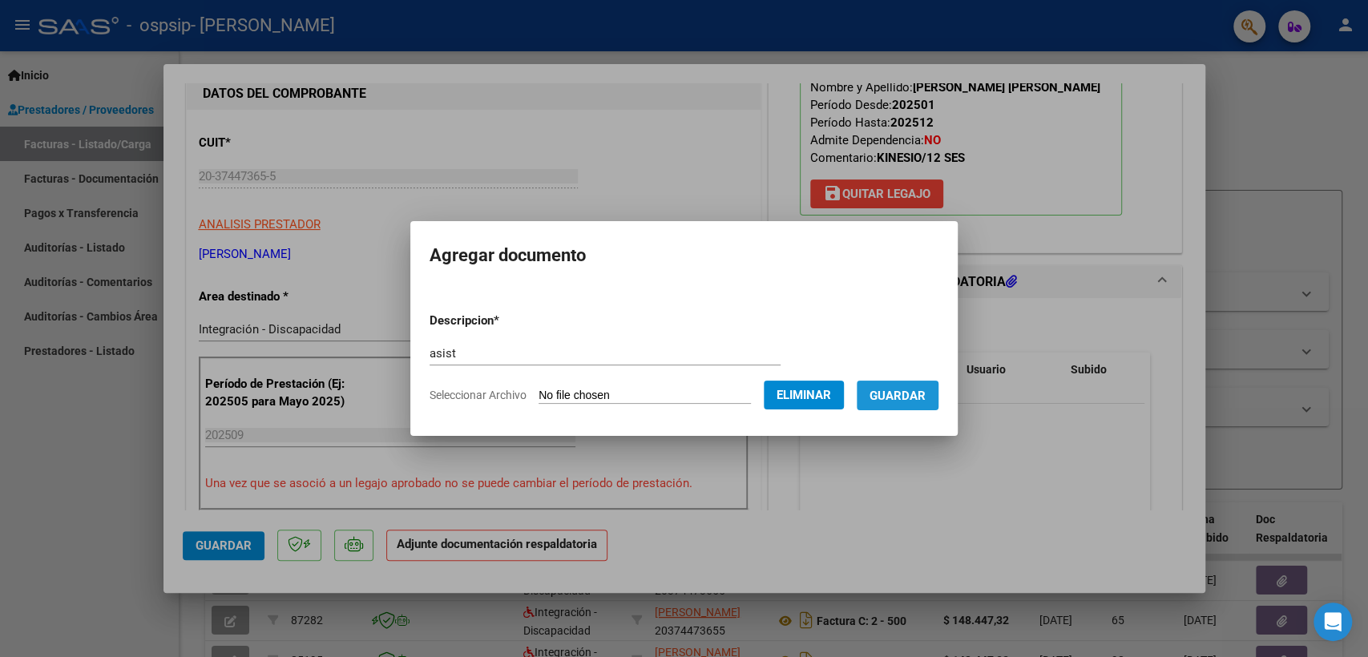
click at [910, 398] on span "Guardar" at bounding box center [897, 396] width 56 height 14
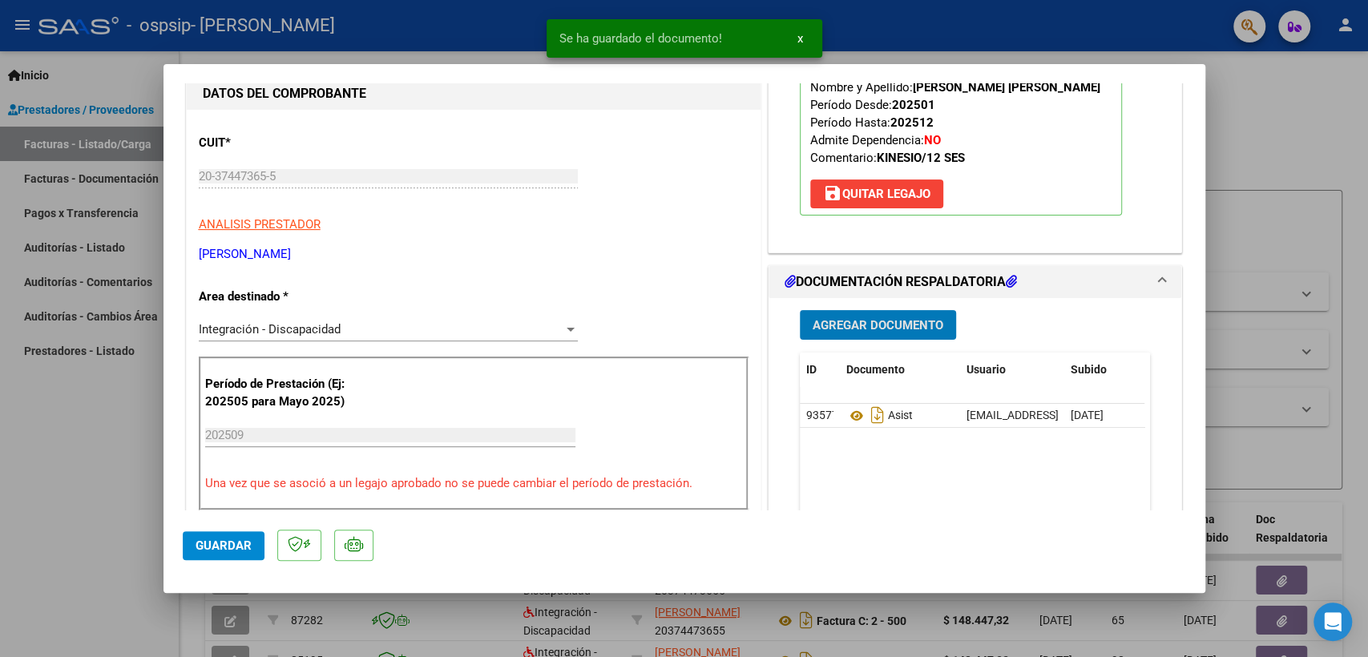
click at [893, 325] on span "Agregar Documento" at bounding box center [877, 325] width 131 height 14
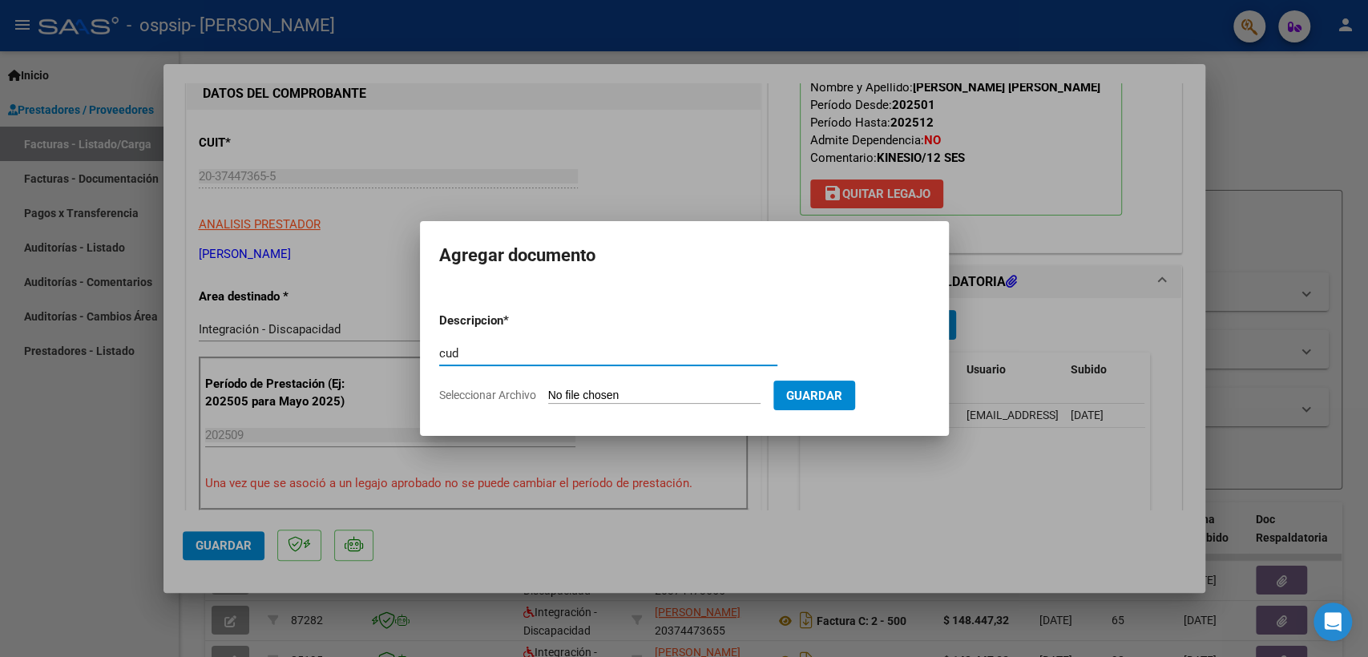
type input "cud"
click at [628, 380] on div "cud Escriba aquí una descripcion" at bounding box center [608, 360] width 338 height 39
click at [624, 386] on form "Descripcion * cud Escriba aquí una descripcion Seleccionar Archivo Guardar" at bounding box center [684, 358] width 490 height 117
click at [616, 391] on input "Seleccionar Archivo" at bounding box center [654, 396] width 212 height 15
type input "C:\fakepath\CUD FRANCESCO MANCUELLO.pdf"
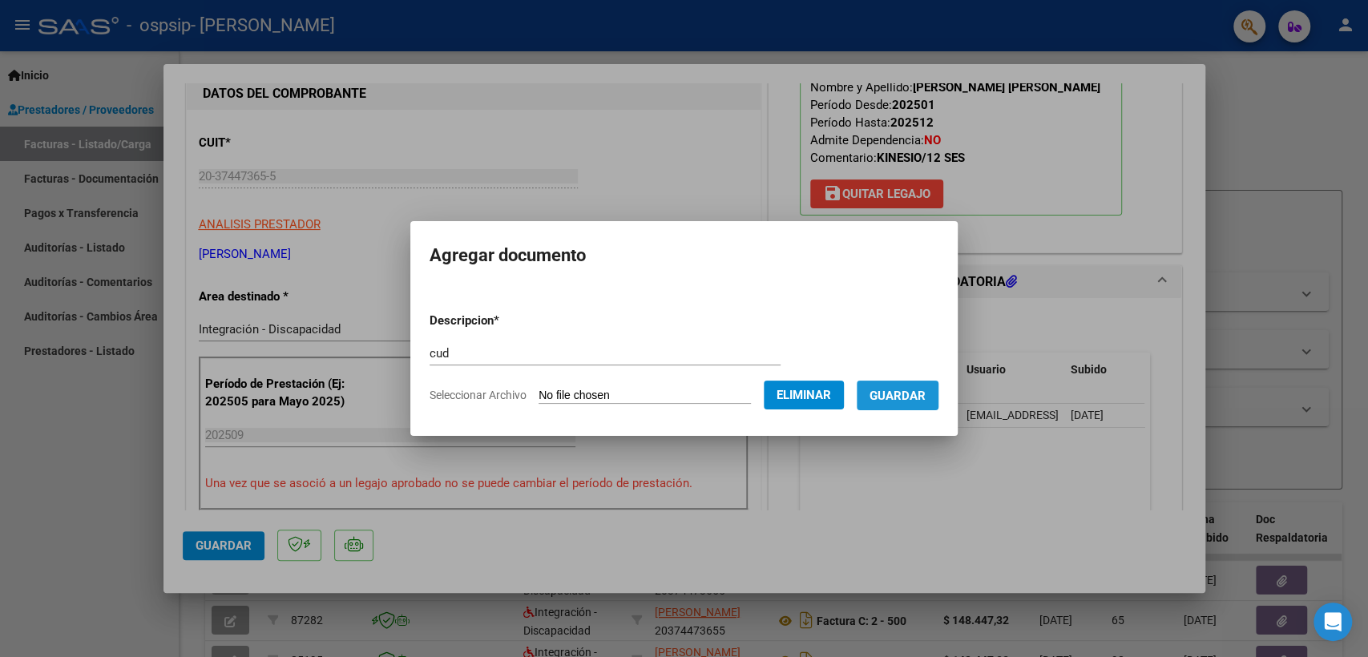
click at [922, 398] on span "Guardar" at bounding box center [897, 396] width 56 height 14
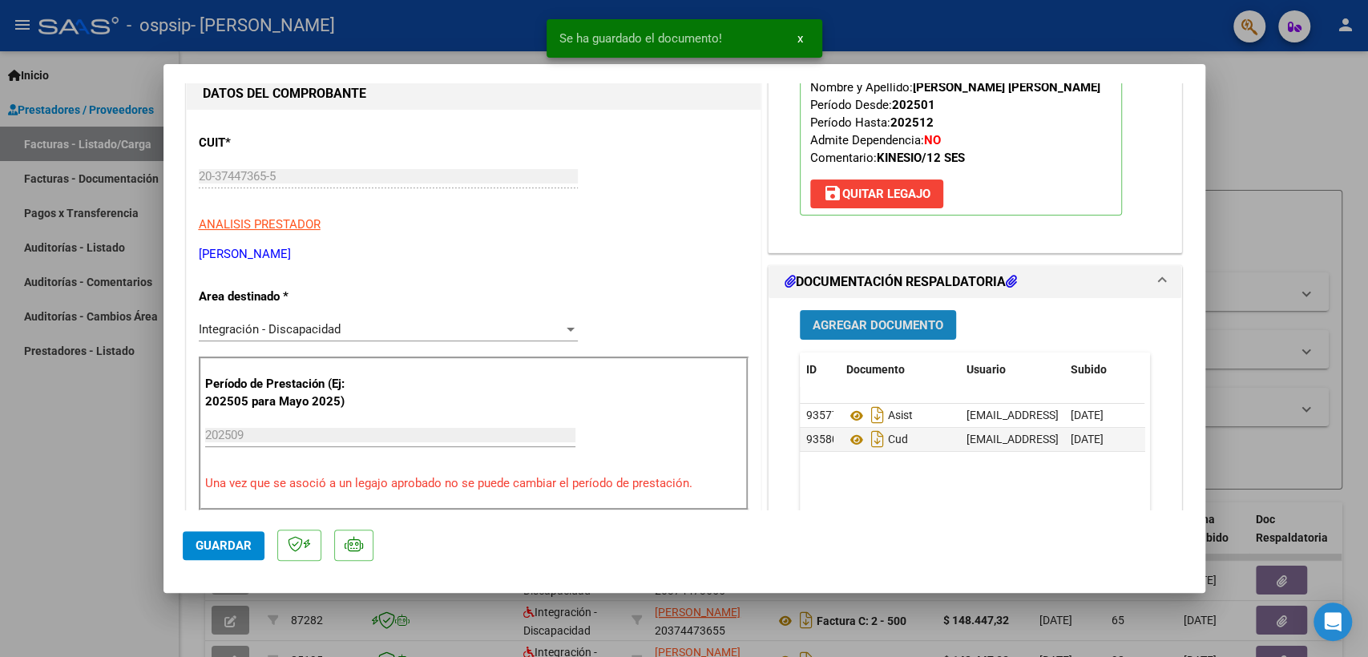
click at [878, 332] on button "Agregar Documento" at bounding box center [878, 325] width 156 height 30
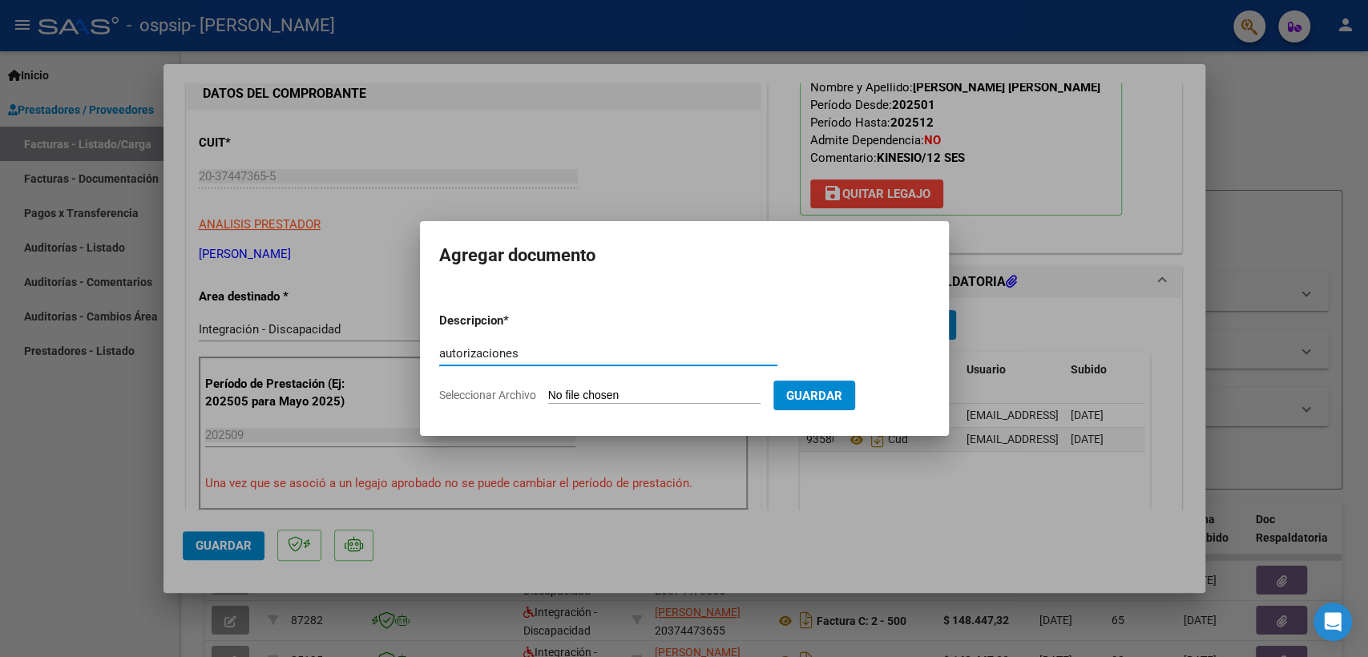
type input "autorizaciones"
click at [654, 395] on input "Seleccionar Archivo" at bounding box center [654, 396] width 212 height 15
type input "C:\fakepath\MANCUELLO FRANCESCO KINESIO AUTORIZACION 2025 SEGUN RESOLUCION 360 …"
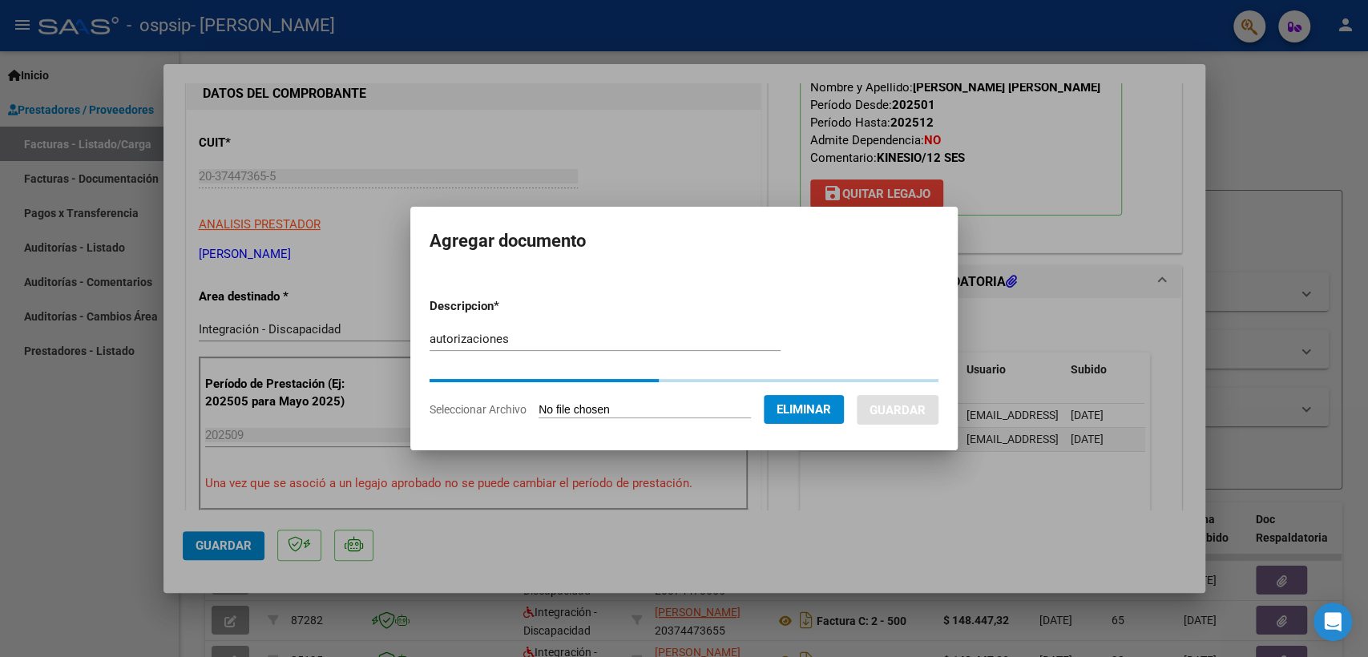
click at [500, 343] on input "autorizaciones" at bounding box center [604, 339] width 351 height 14
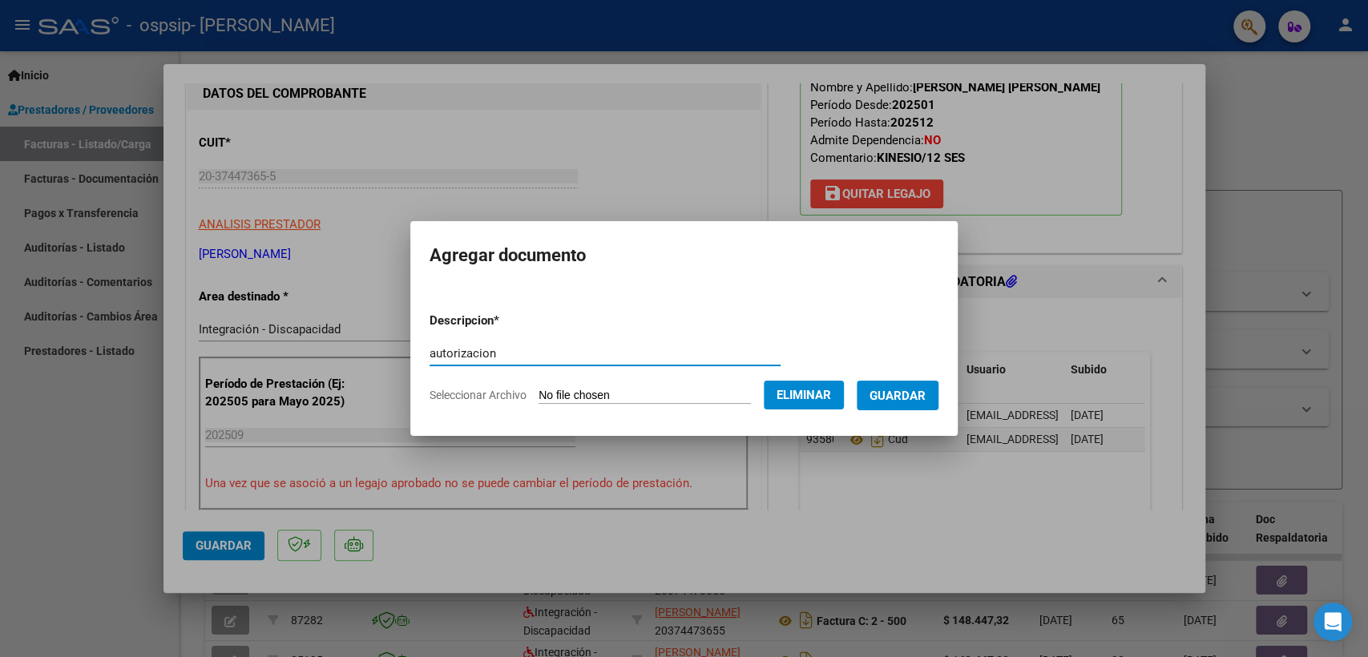
type input "autorizacion"
click at [904, 389] on span "Guardar" at bounding box center [897, 396] width 56 height 14
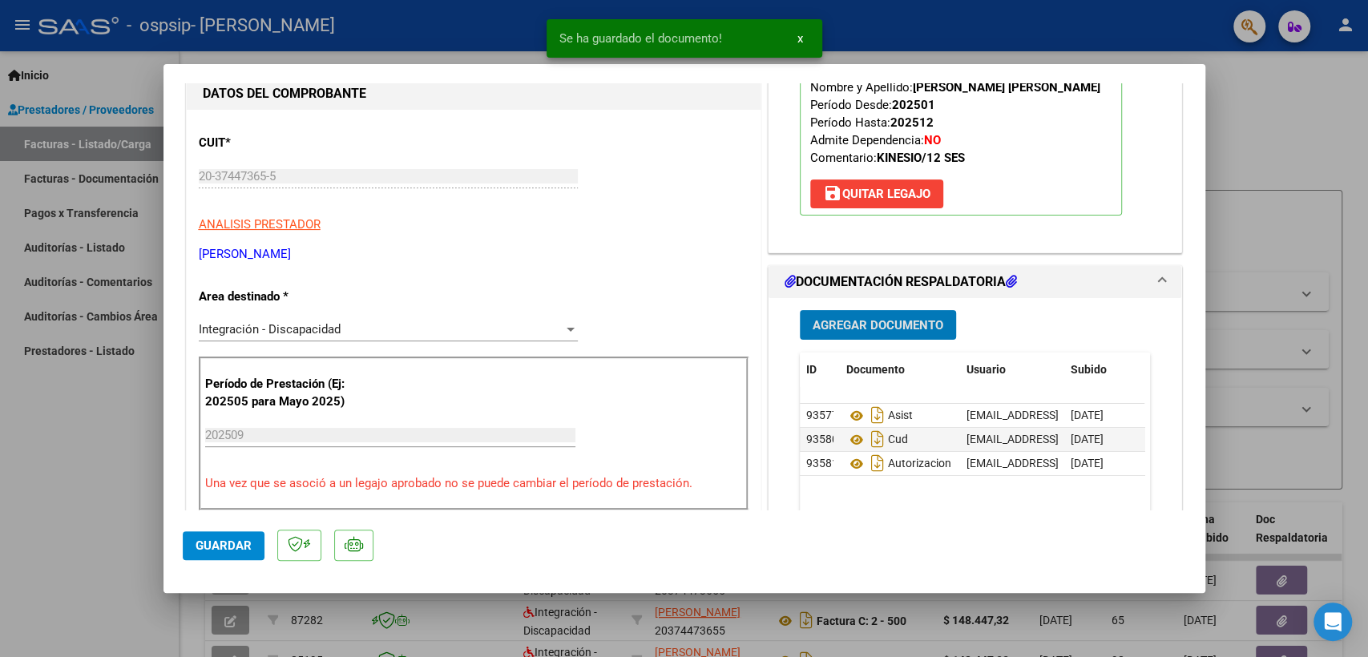
click at [891, 328] on span "Agregar Documento" at bounding box center [877, 325] width 131 height 14
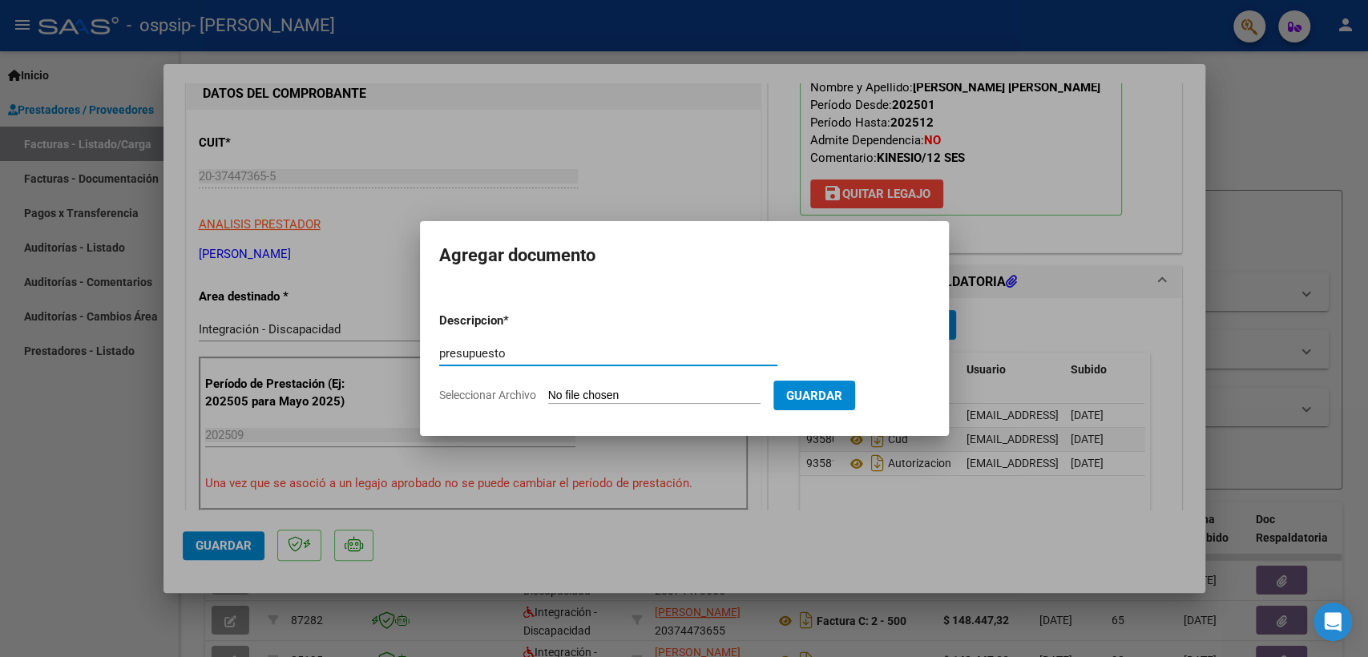
type input "presupuesto"
click at [671, 395] on input "Seleccionar Archivo" at bounding box center [654, 396] width 212 height 15
type input "C:\fakepath\Presupuesto KNS 2025 Mancuello Francesco.pdf"
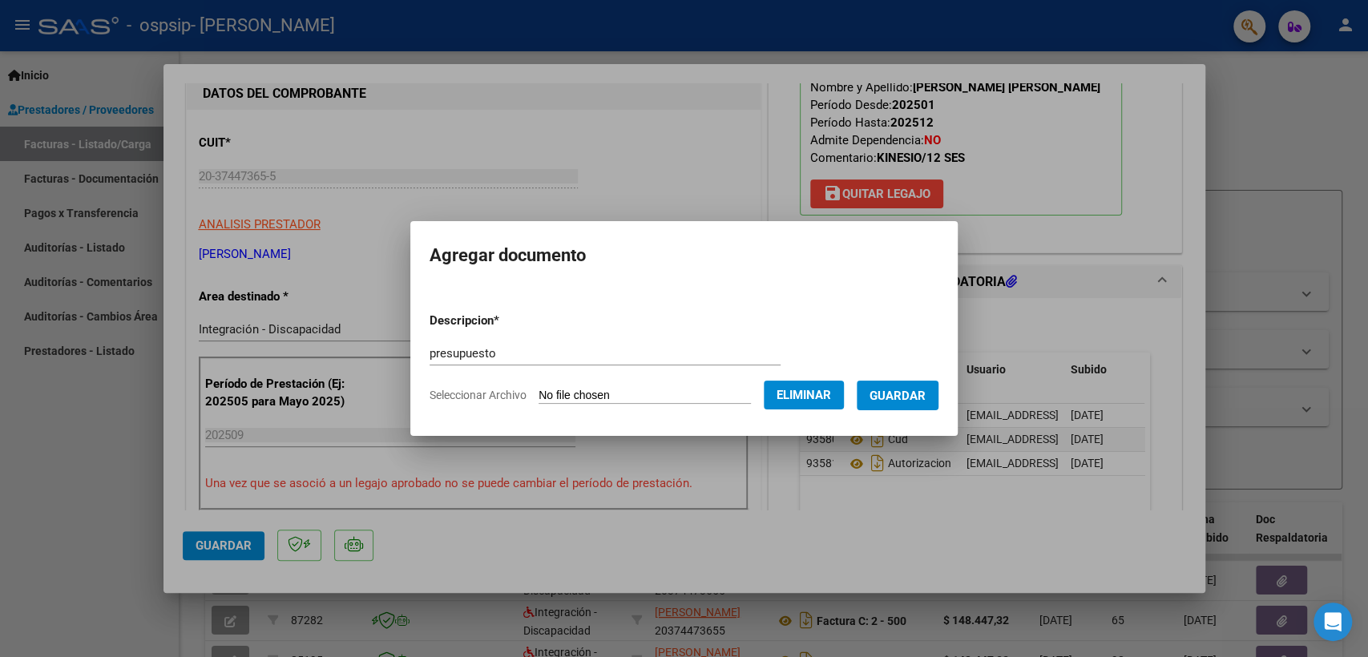
click at [933, 408] on button "Guardar" at bounding box center [897, 396] width 82 height 30
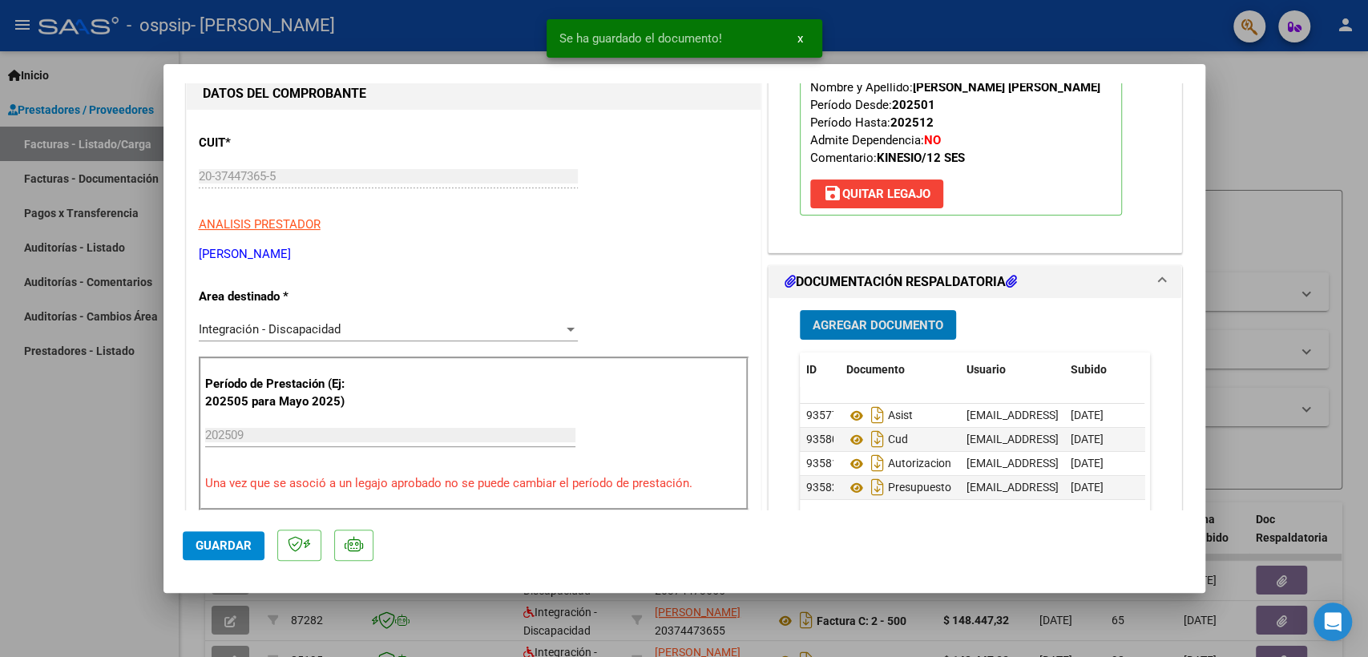
click at [205, 547] on span "Guardar" at bounding box center [223, 545] width 56 height 14
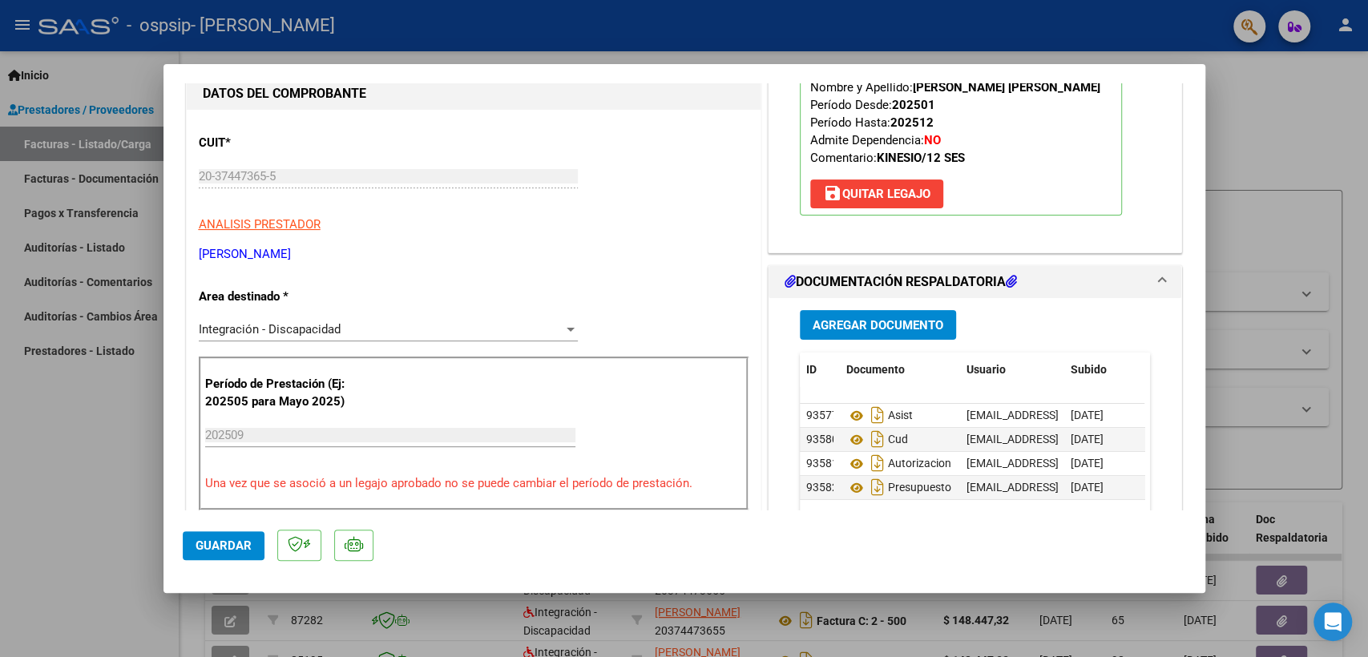
click at [268, 616] on div at bounding box center [684, 328] width 1368 height 657
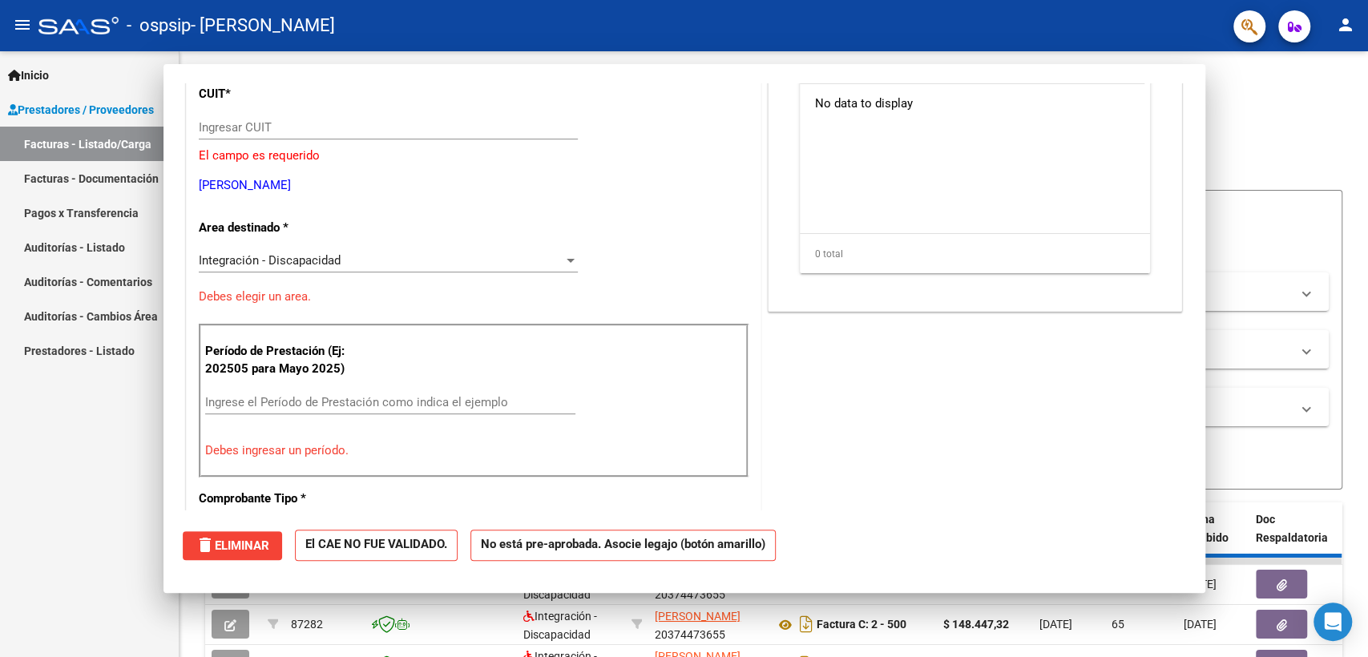
scroll to position [0, 0]
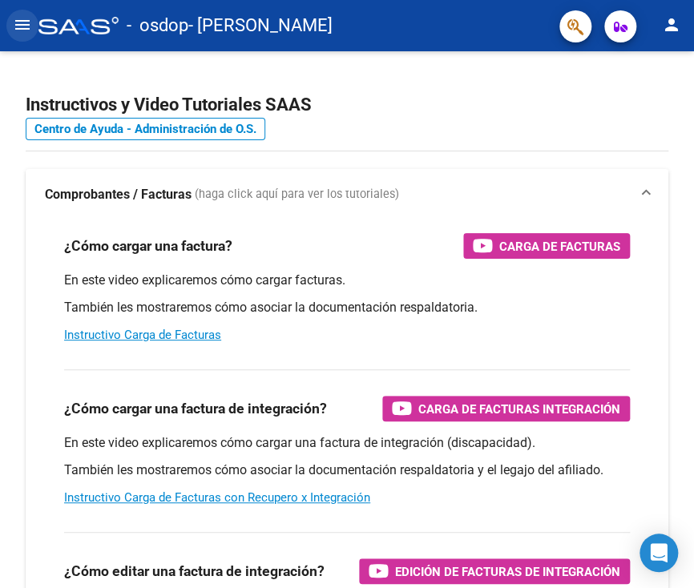
click at [29, 31] on mat-icon "menu" at bounding box center [22, 24] width 19 height 19
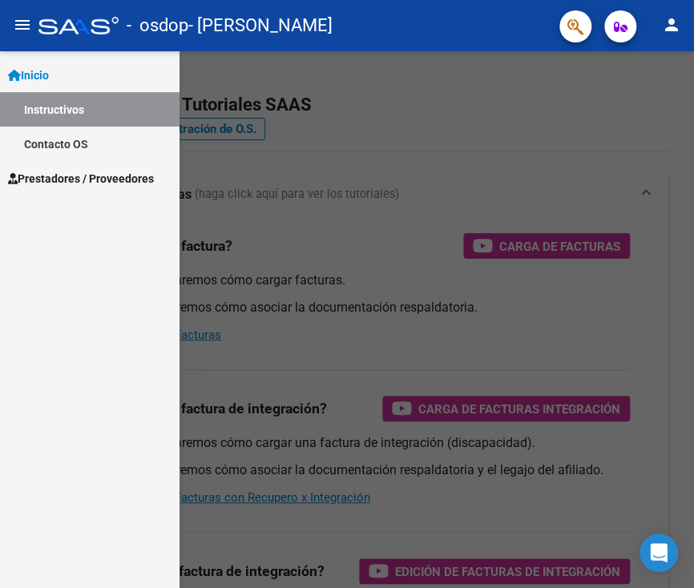
click at [82, 170] on span "Prestadores / Proveedores" at bounding box center [81, 179] width 146 height 18
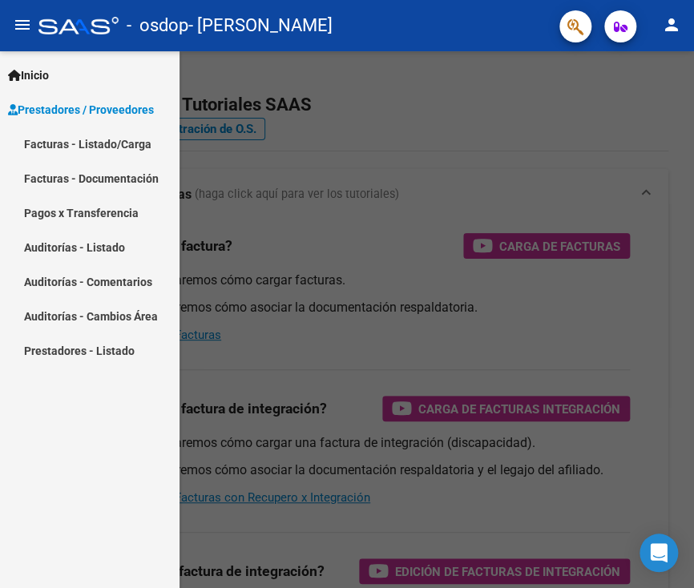
click at [102, 140] on link "Facturas - Listado/Carga" at bounding box center [89, 144] width 179 height 34
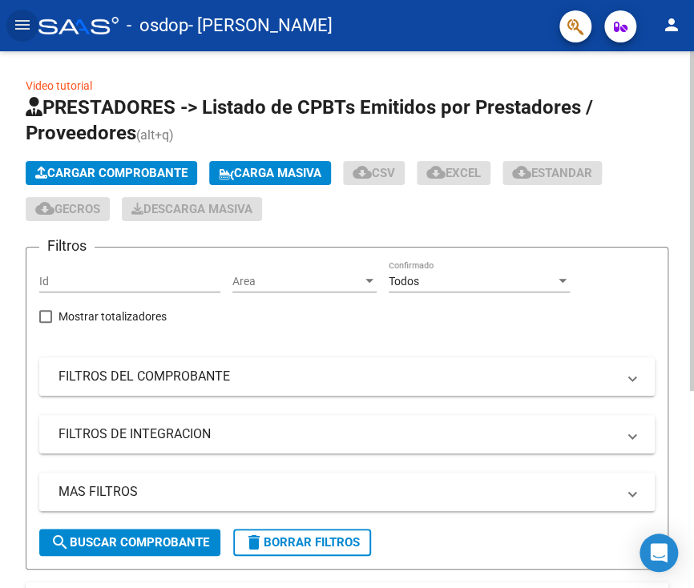
click at [124, 164] on button "Cargar Comprobante" at bounding box center [111, 173] width 171 height 24
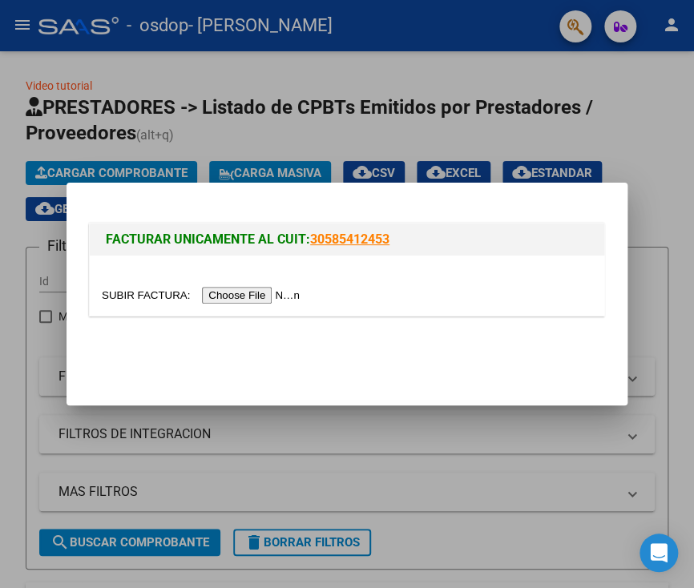
click at [231, 292] on input "file" at bounding box center [203, 295] width 203 height 17
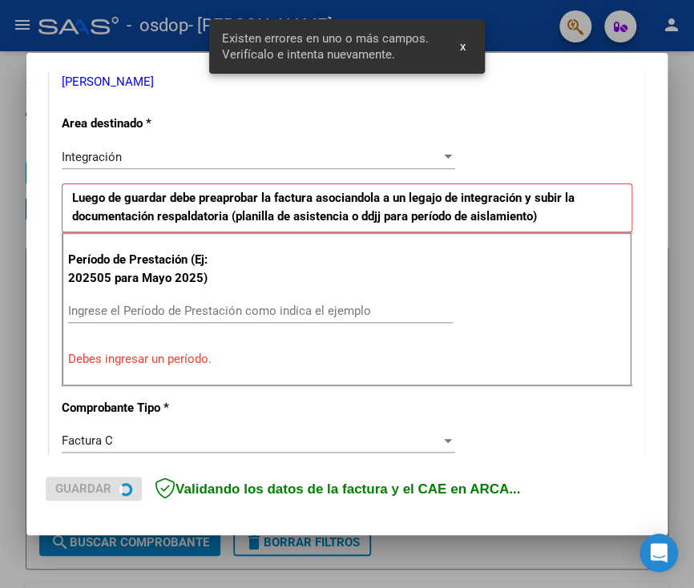
scroll to position [365, 0]
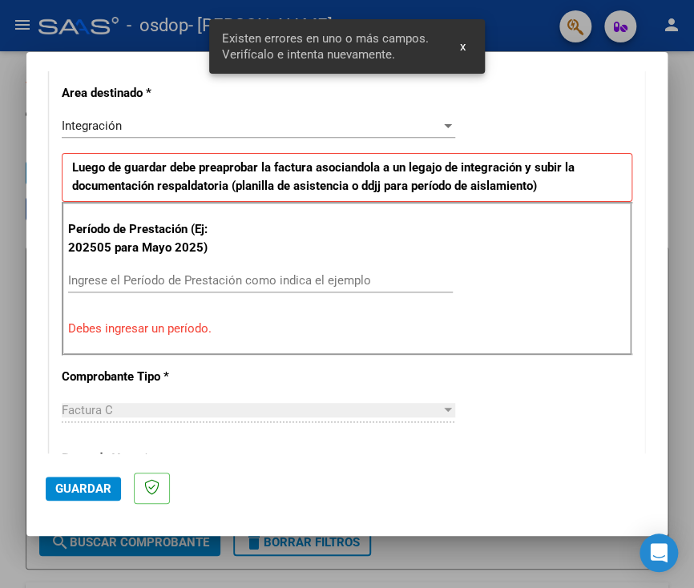
click at [228, 278] on input "Ingrese el Período de Prestación como indica el ejemplo" at bounding box center [260, 280] width 385 height 14
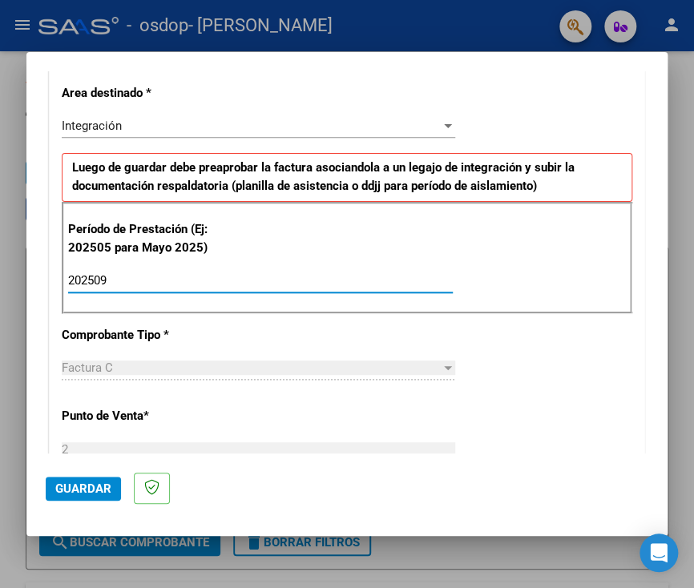
type input "202509"
click at [91, 475] on mat-dialog-actions "Guardar" at bounding box center [347, 484] width 602 height 63
click at [87, 478] on button "Guardar" at bounding box center [83, 489] width 75 height 24
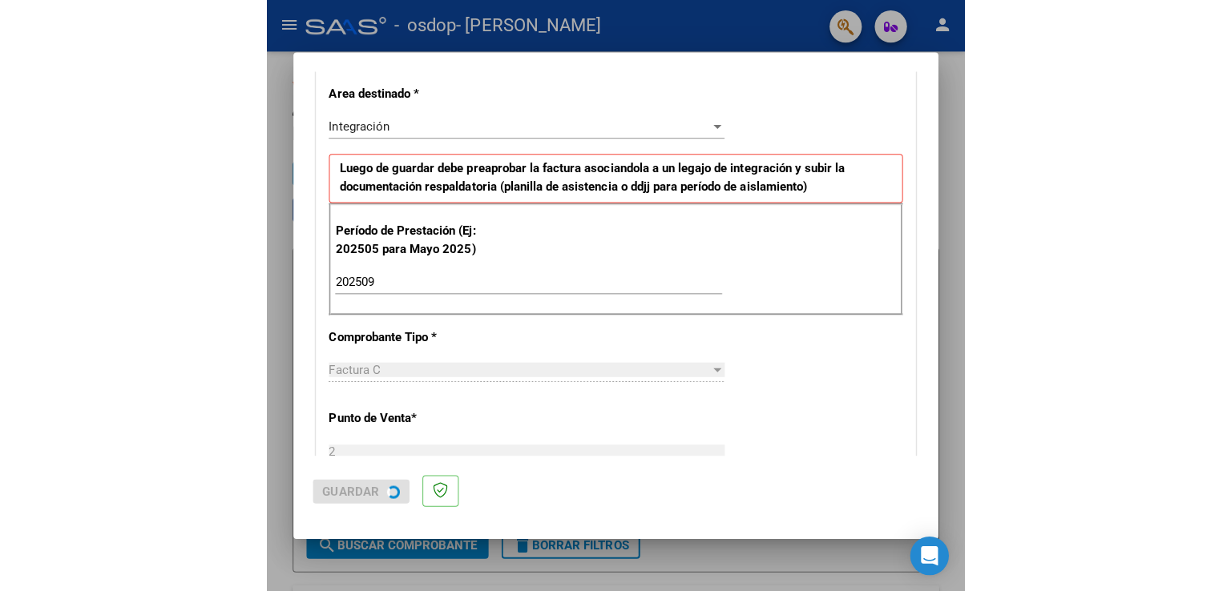
scroll to position [0, 0]
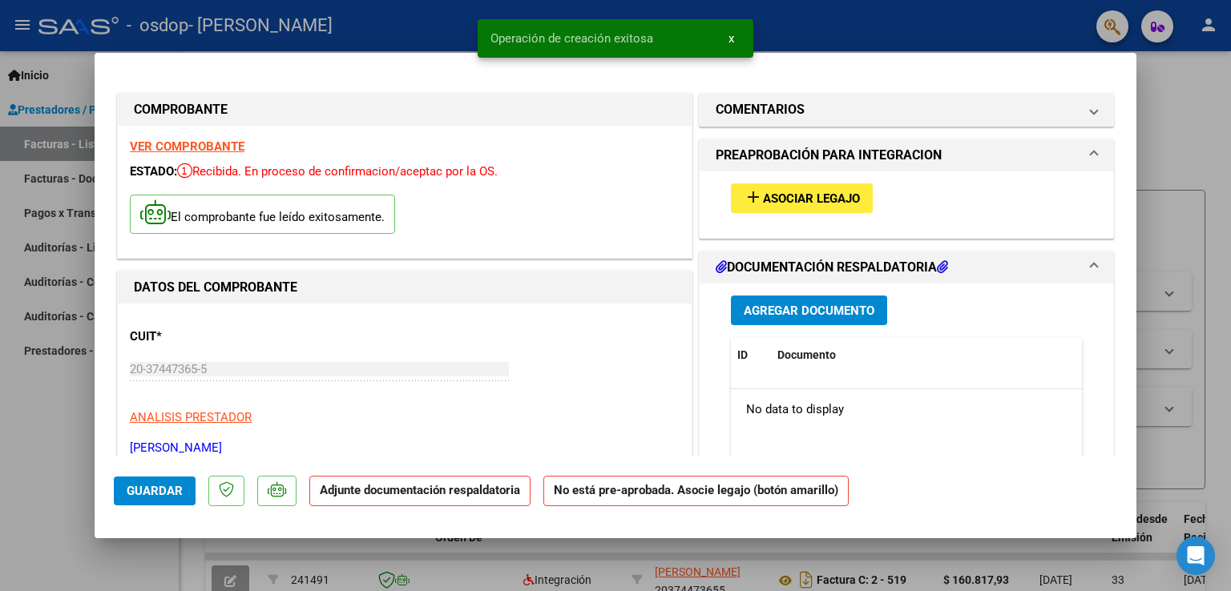
click at [693, 206] on button "add Asociar Legajo" at bounding box center [802, 198] width 142 height 30
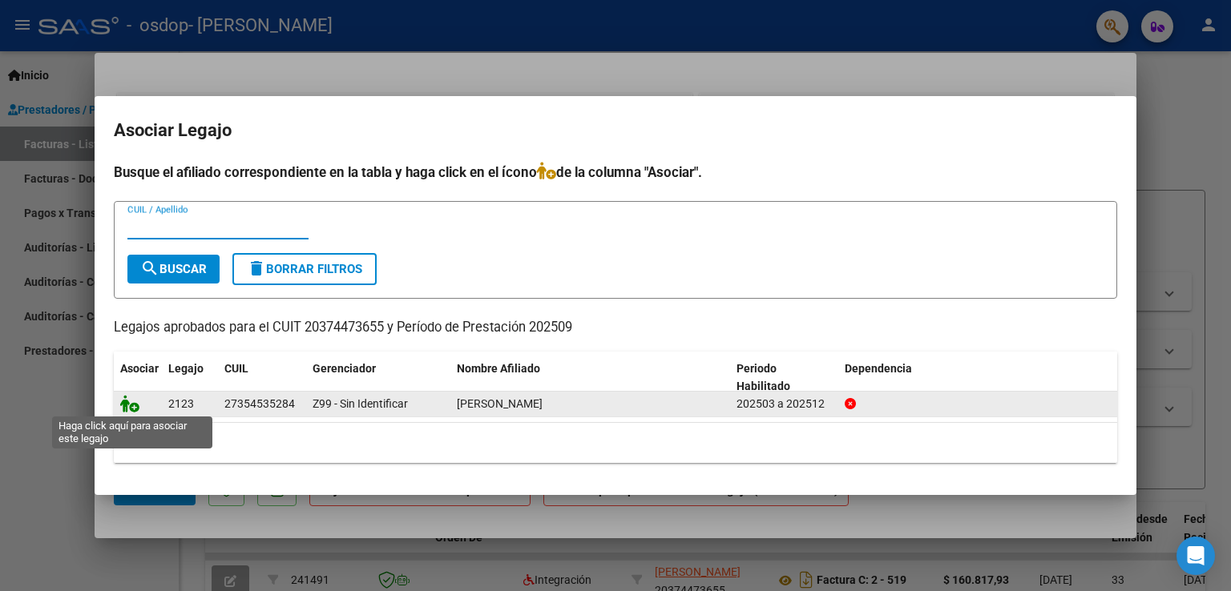
click at [135, 410] on icon at bounding box center [129, 404] width 19 height 18
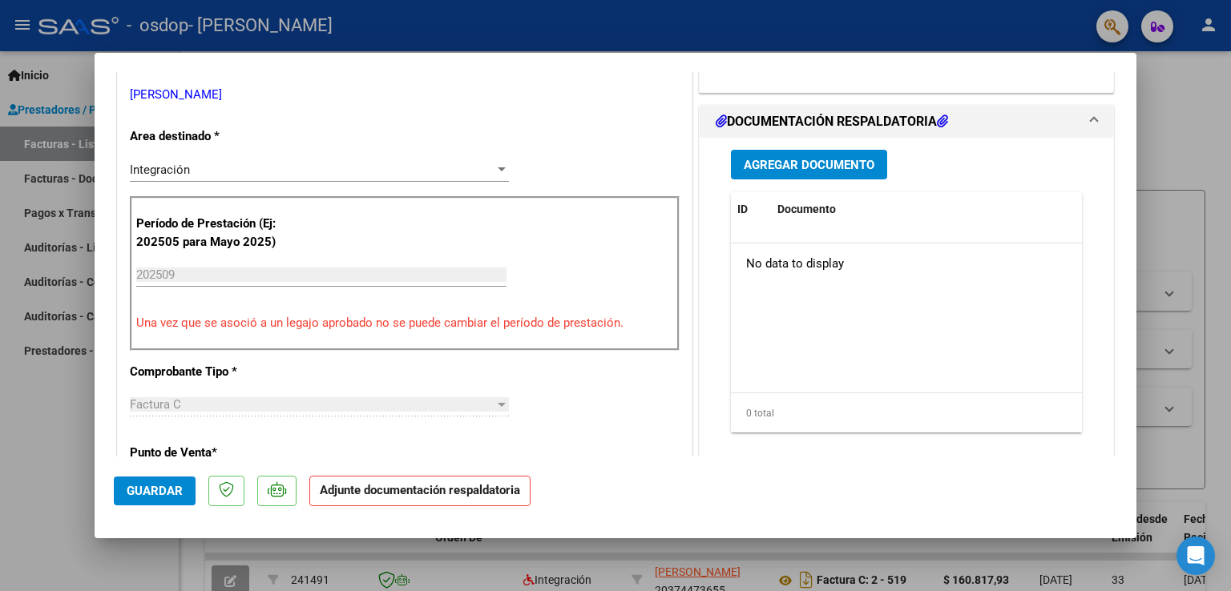
scroll to position [372, 0]
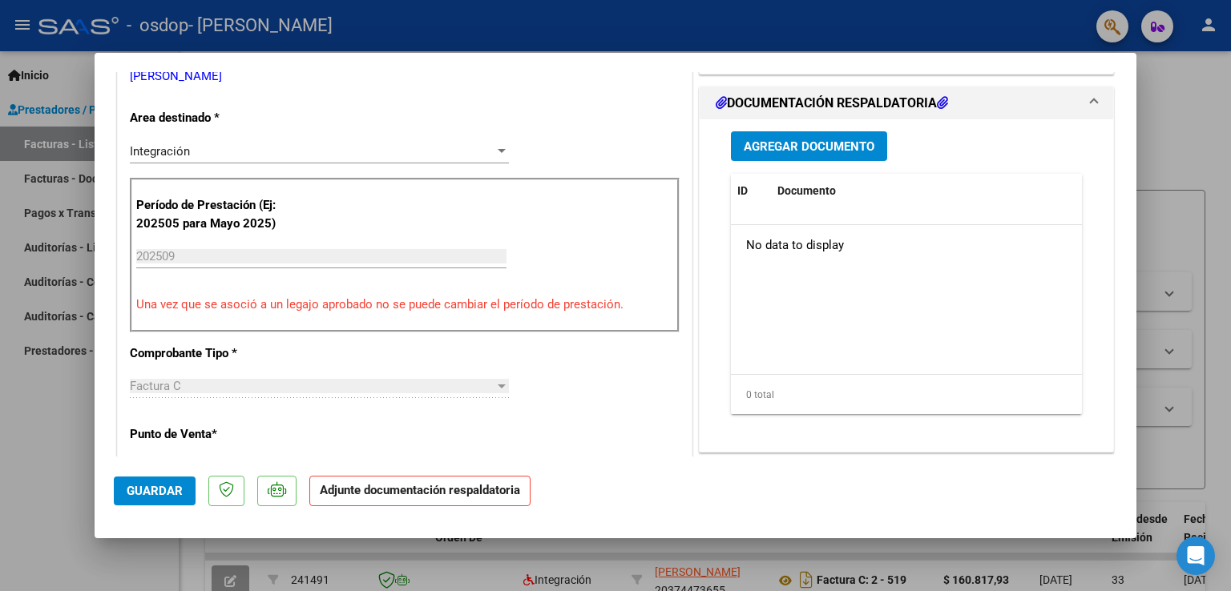
click at [693, 145] on span "Agregar Documento" at bounding box center [808, 146] width 131 height 14
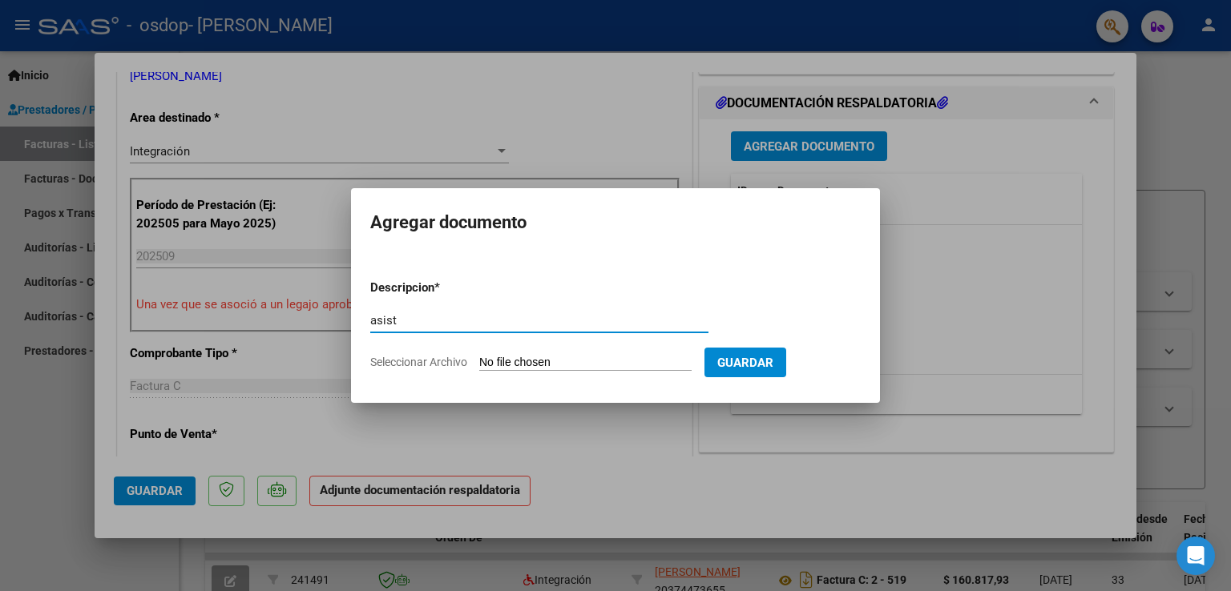
type input "asist"
click at [442, 558] on div at bounding box center [615, 295] width 1231 height 591
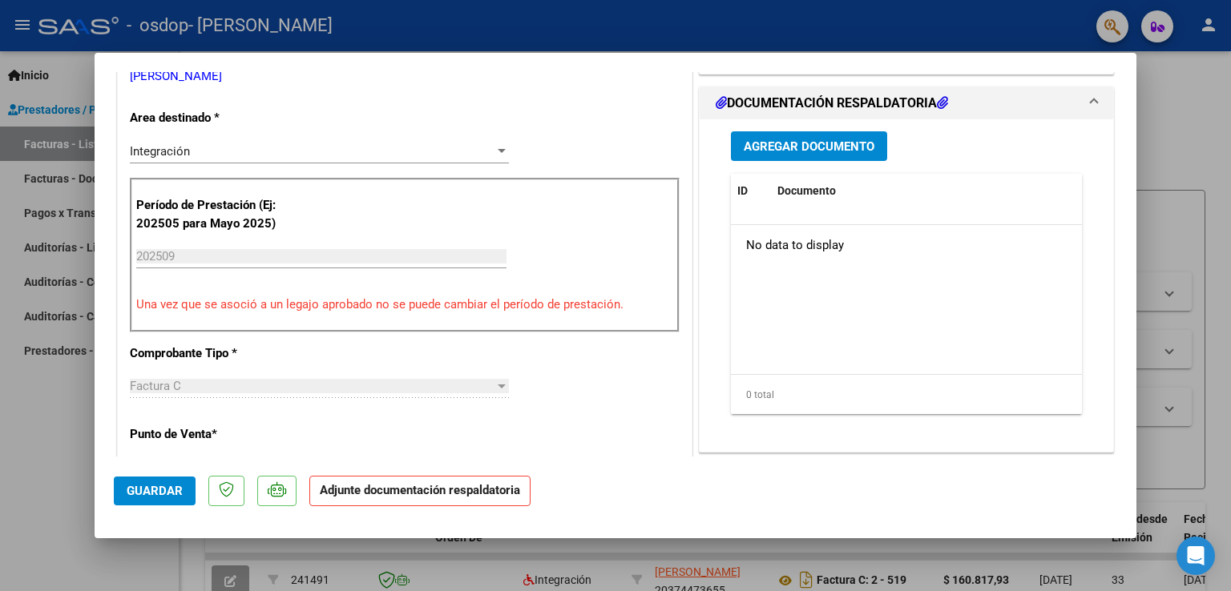
click at [693, 148] on span "Agregar Documento" at bounding box center [808, 146] width 131 height 14
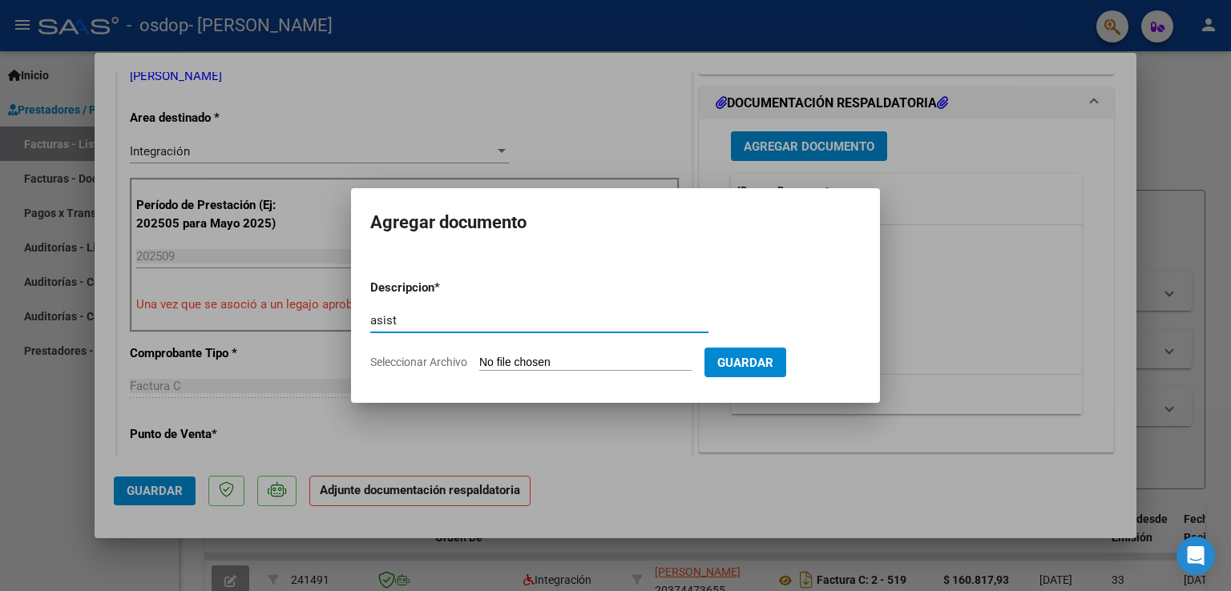
type input "asist"
click at [516, 357] on input "Seleccionar Archivo" at bounding box center [585, 363] width 212 height 15
type input "C:\fakepath\ASIST SEP KINE Pitman llarens brenda.pdf"
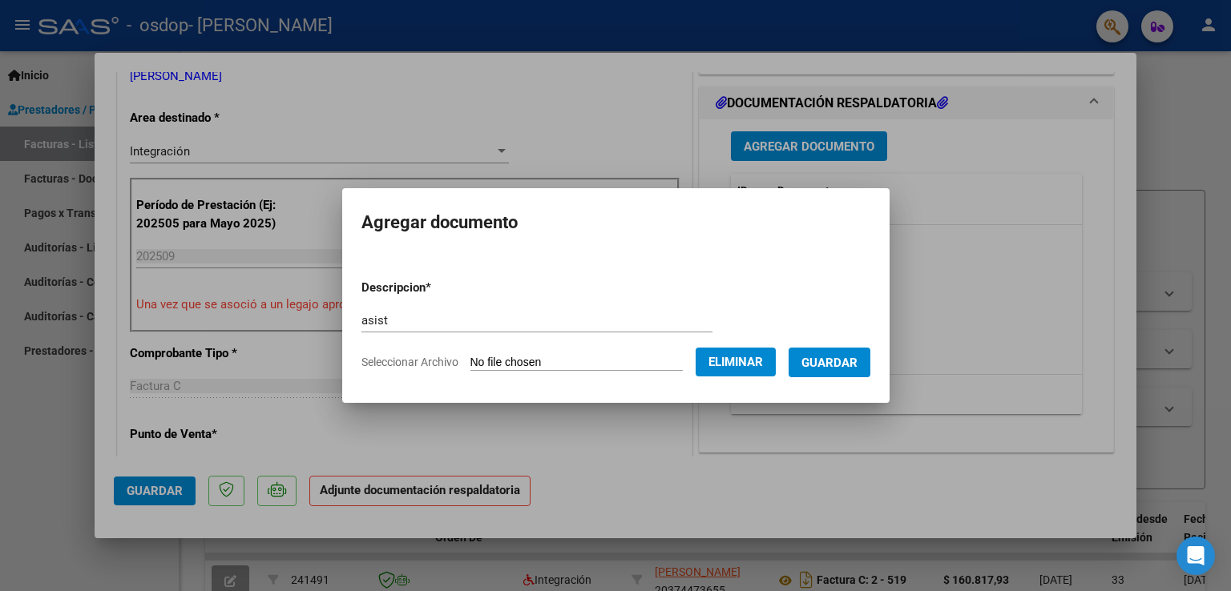
click at [693, 362] on span "Guardar" at bounding box center [829, 363] width 56 height 14
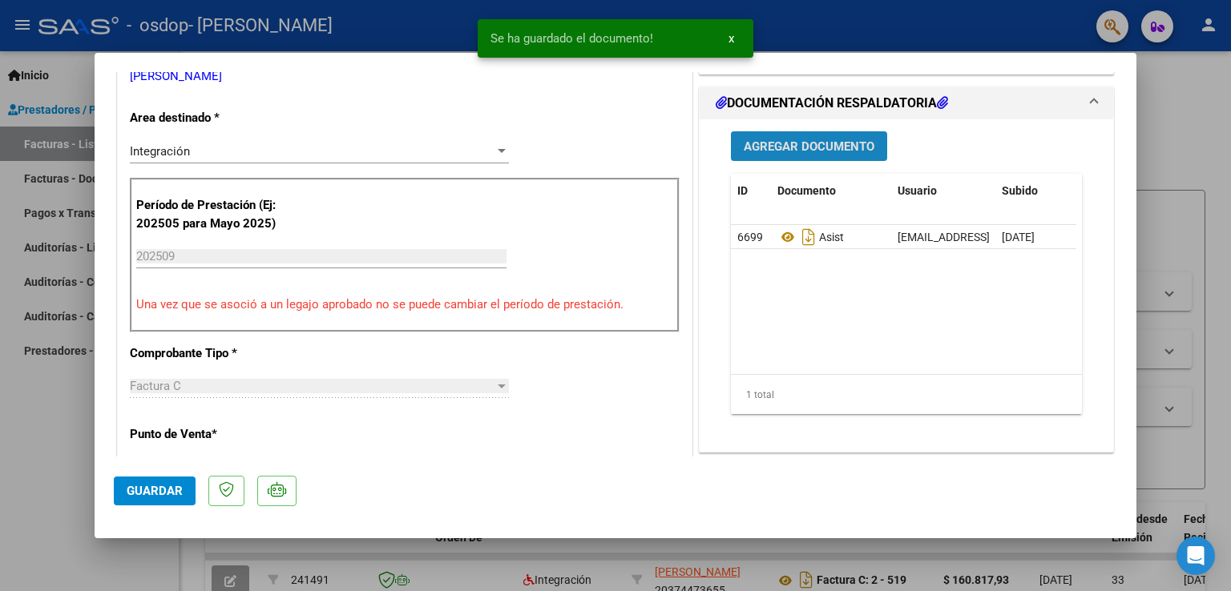
click at [693, 152] on span "Agregar Documento" at bounding box center [808, 146] width 131 height 14
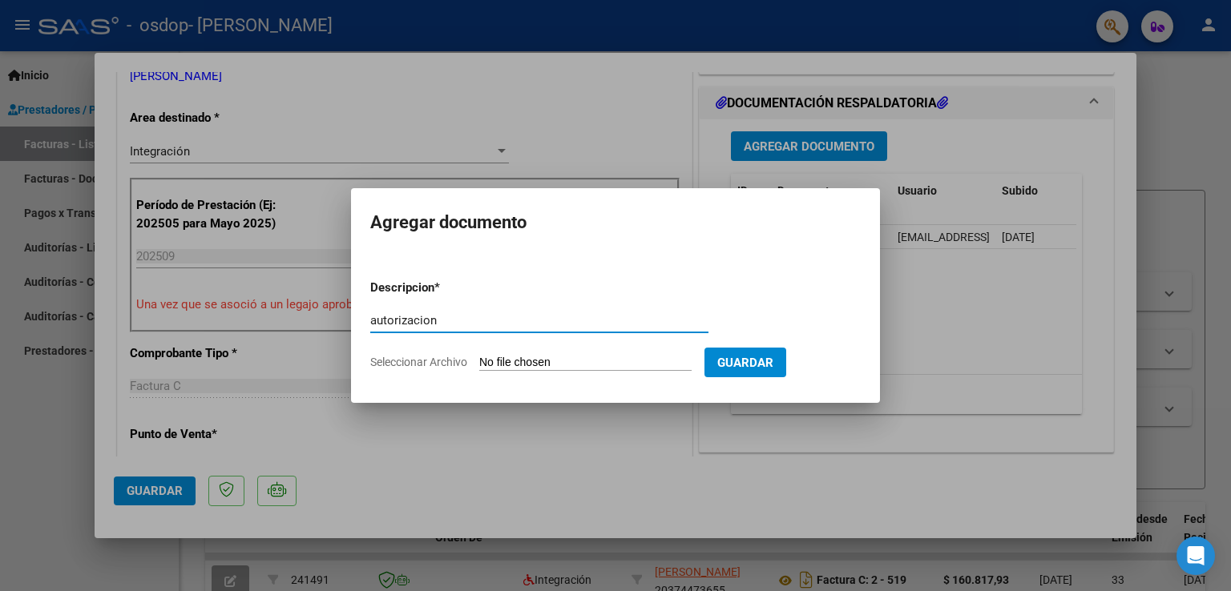
type input "autorizacion"
click at [545, 360] on input "Seleccionar Archivo" at bounding box center [585, 363] width 212 height 15
type input "C:\fakepath\Mail de autorizacion.png"
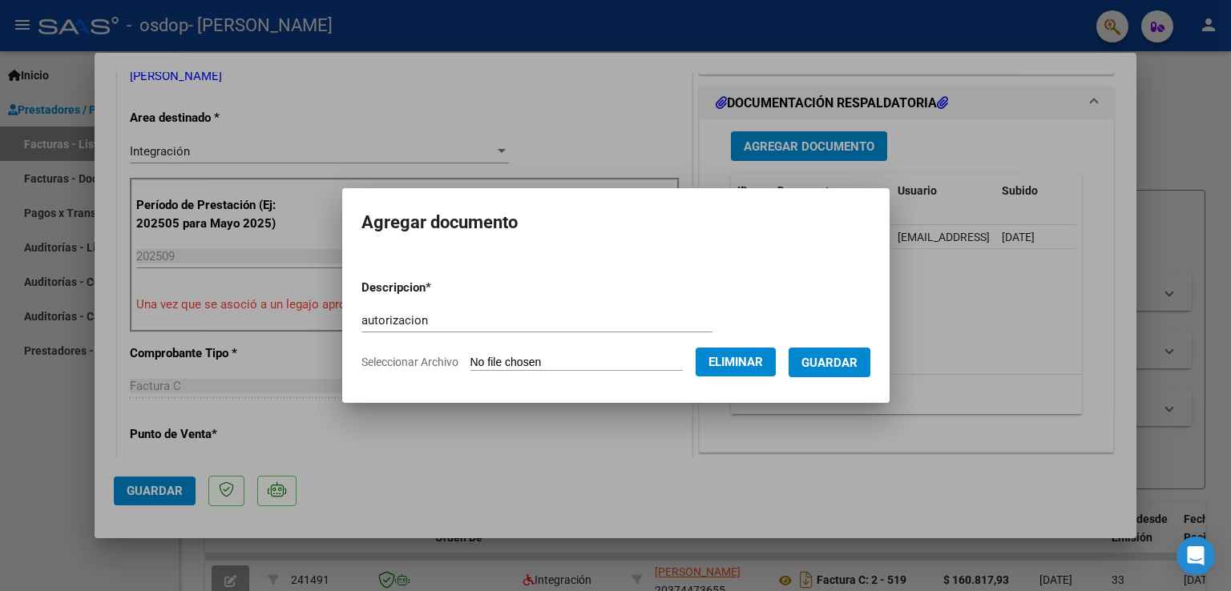
click at [693, 370] on span "Guardar" at bounding box center [829, 363] width 56 height 14
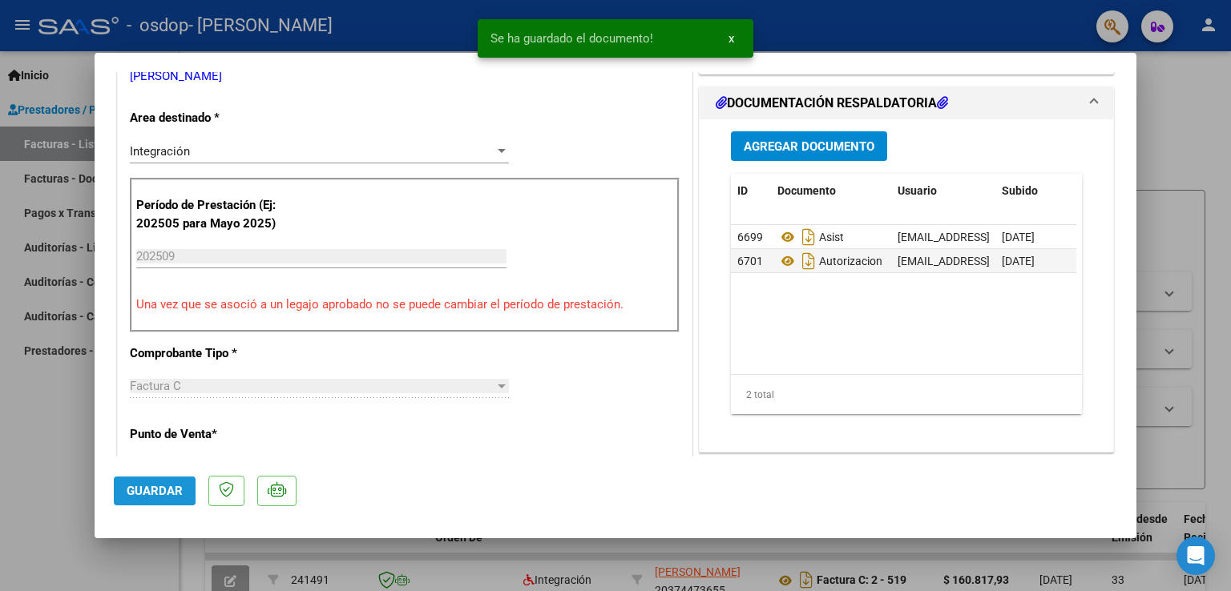
click at [154, 488] on span "Guardar" at bounding box center [155, 491] width 56 height 14
click at [693, 327] on div at bounding box center [615, 295] width 1231 height 591
type input "$ 0,00"
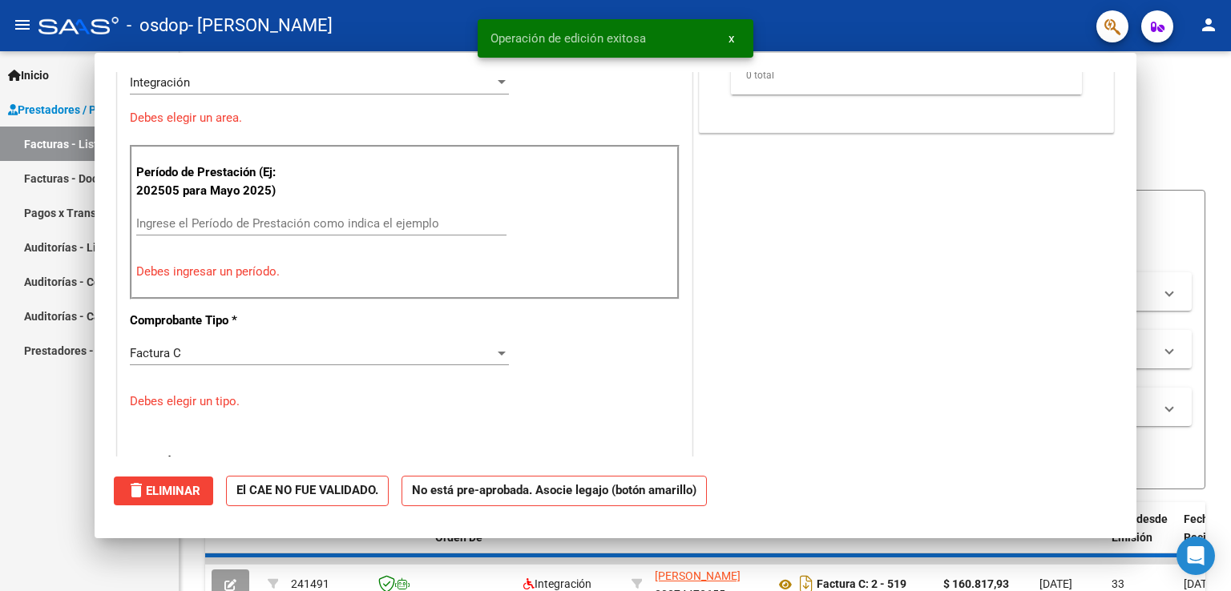
scroll to position [304, 0]
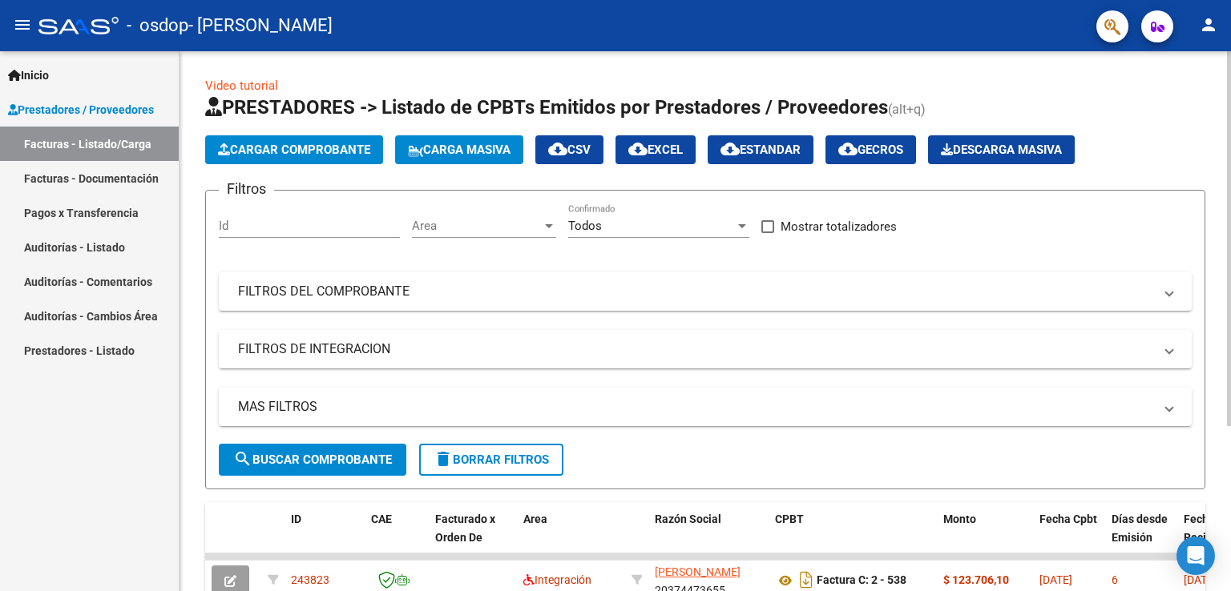
drag, startPoint x: 1225, startPoint y: 79, endPoint x: 1230, endPoint y: 139, distance: 59.5
click at [693, 139] on div "Video tutorial PRESTADORES -> Listado de CPBTs Emitidos por Prestadores / Prove…" at bounding box center [706, 434] width 1055 height 767
click at [693, 139] on div at bounding box center [1229, 238] width 4 height 375
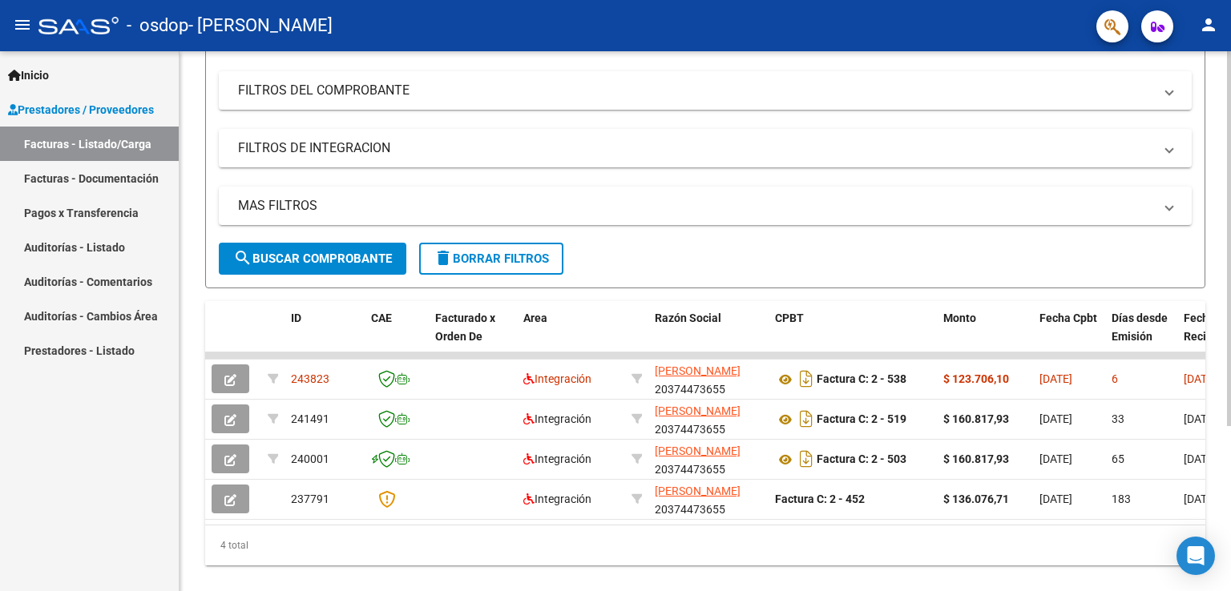
scroll to position [237, 0]
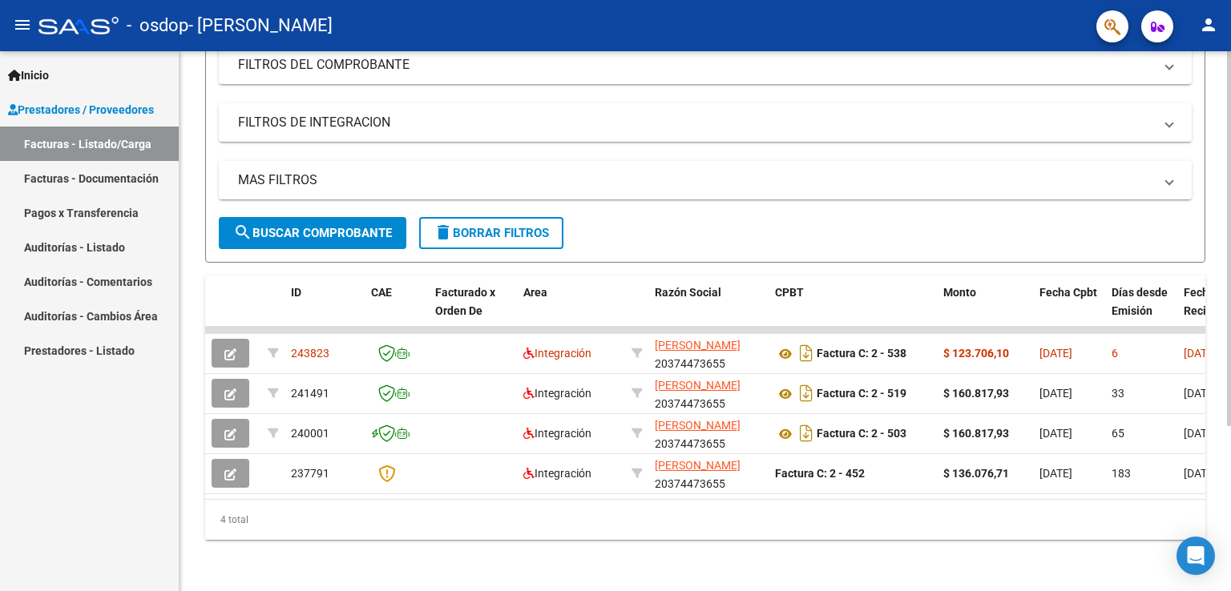
click at [693, 345] on div at bounding box center [1229, 403] width 4 height 375
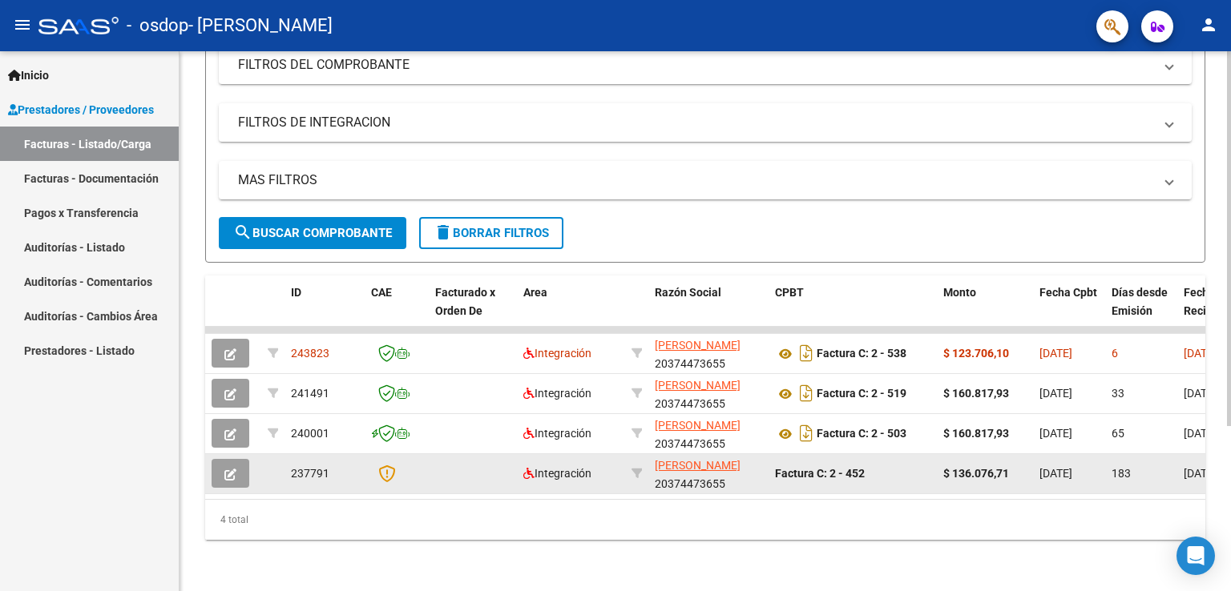
click at [423, 475] on datatable-body-cell at bounding box center [397, 473] width 64 height 39
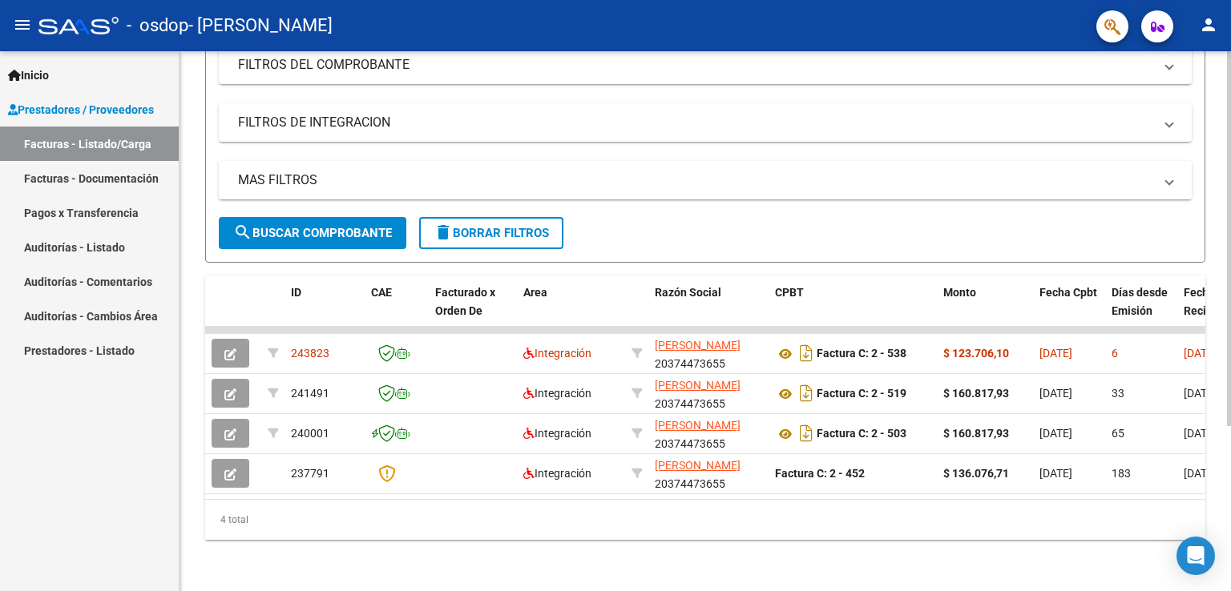
click at [427, 527] on div "4 total" at bounding box center [705, 520] width 1000 height 40
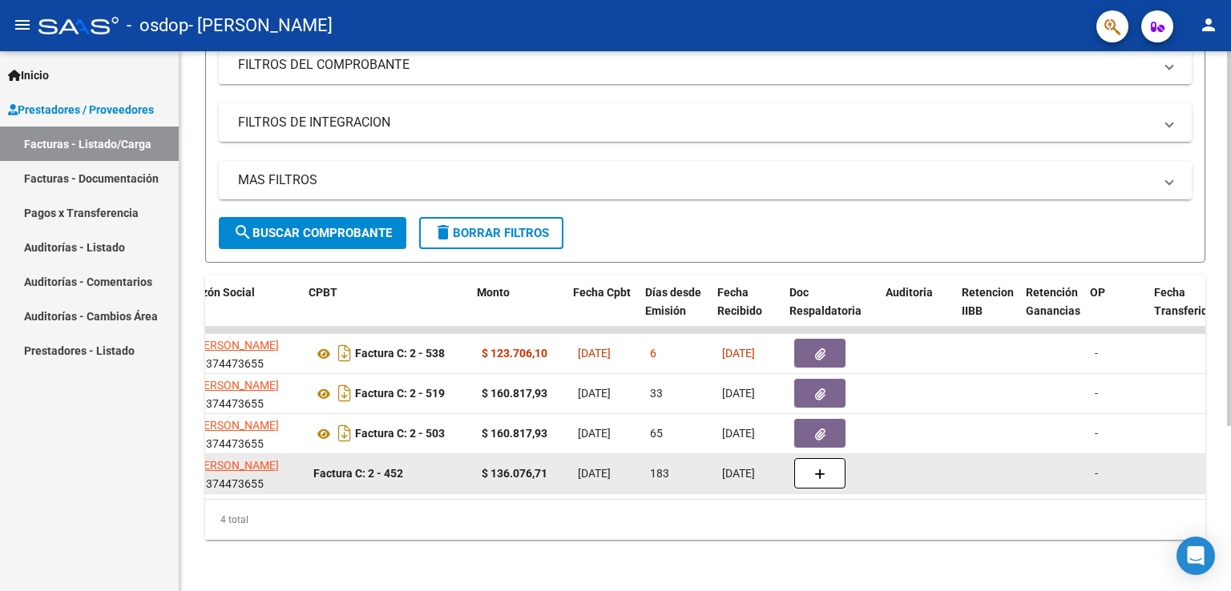
scroll to position [0, 618]
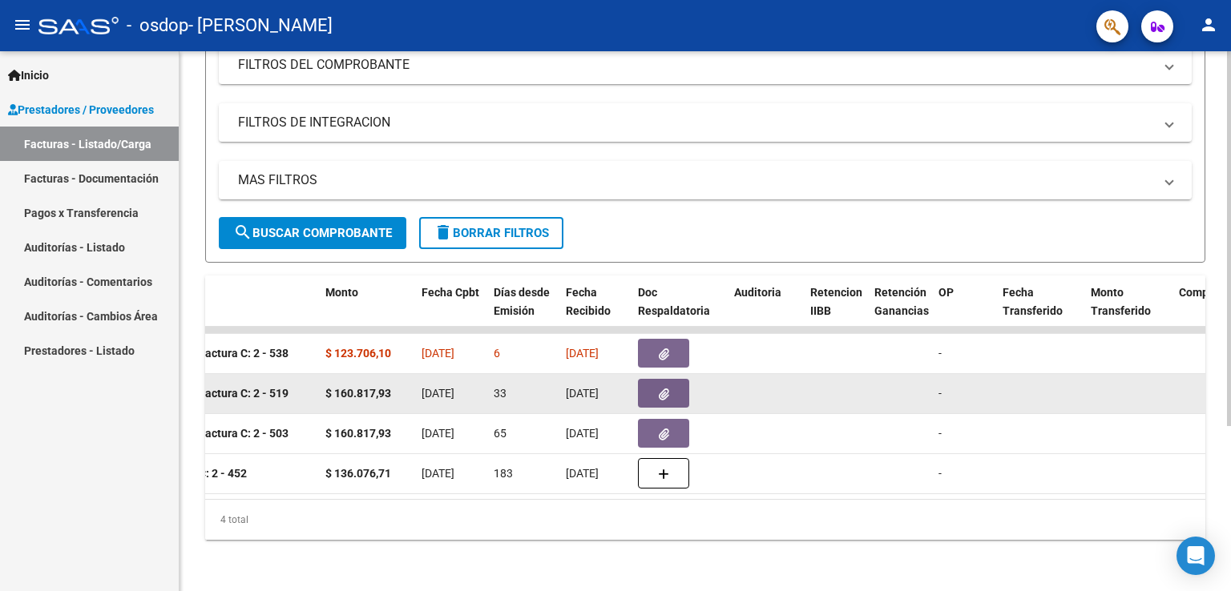
click at [661, 379] on button "button" at bounding box center [663, 393] width 51 height 29
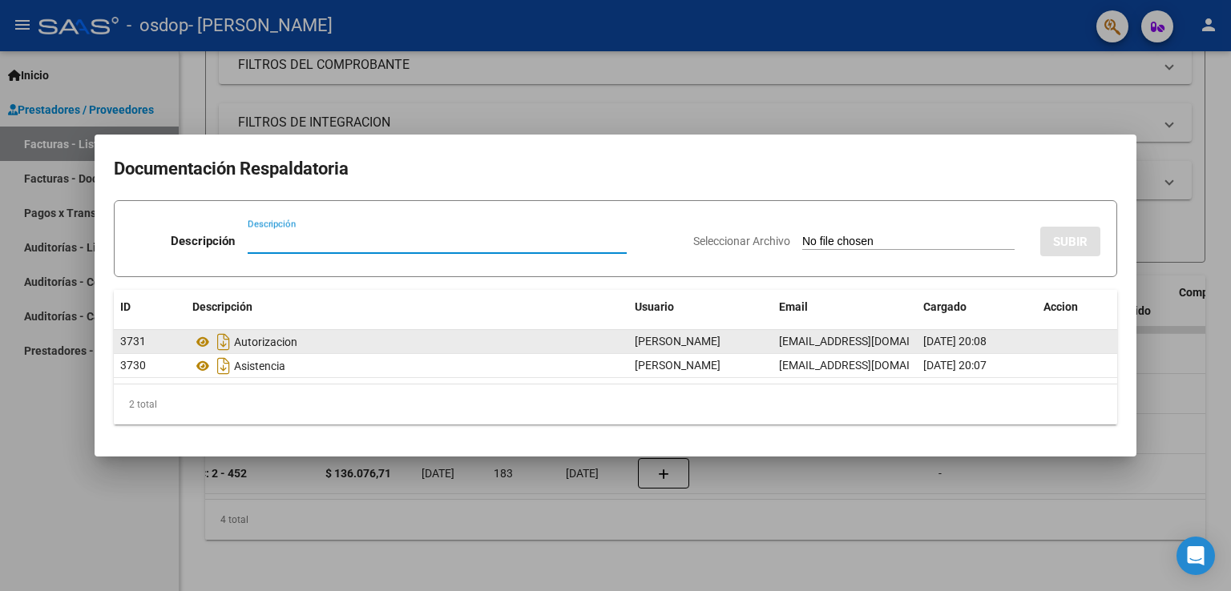
click at [684, 337] on span "Alvaro Esquide" at bounding box center [678, 341] width 86 height 13
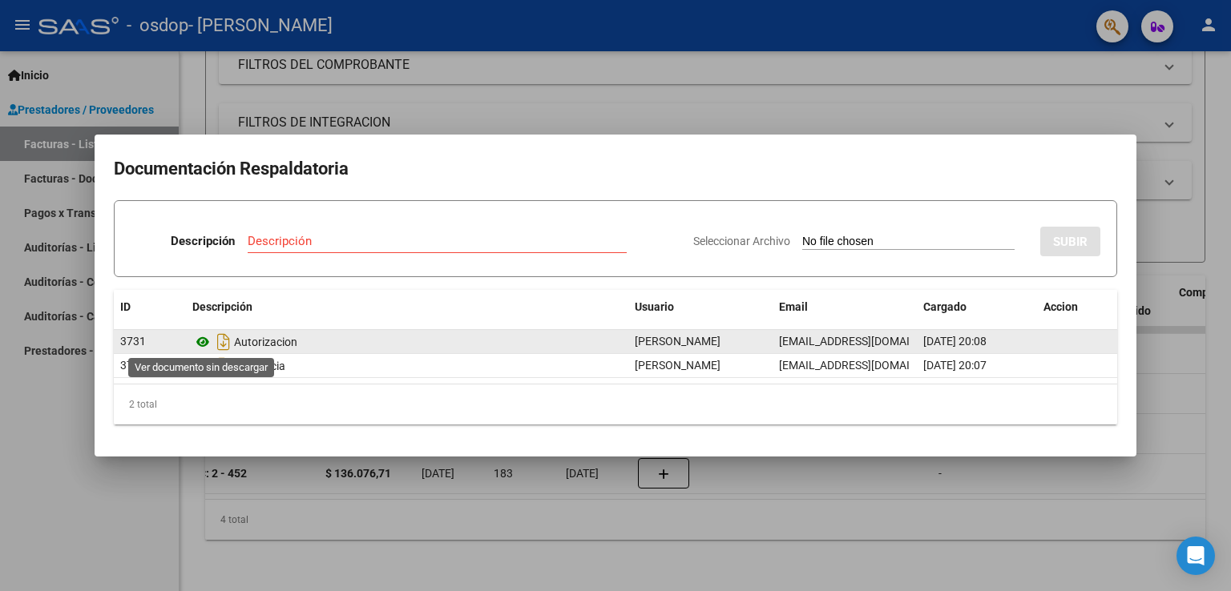
click at [202, 344] on icon at bounding box center [202, 341] width 21 height 19
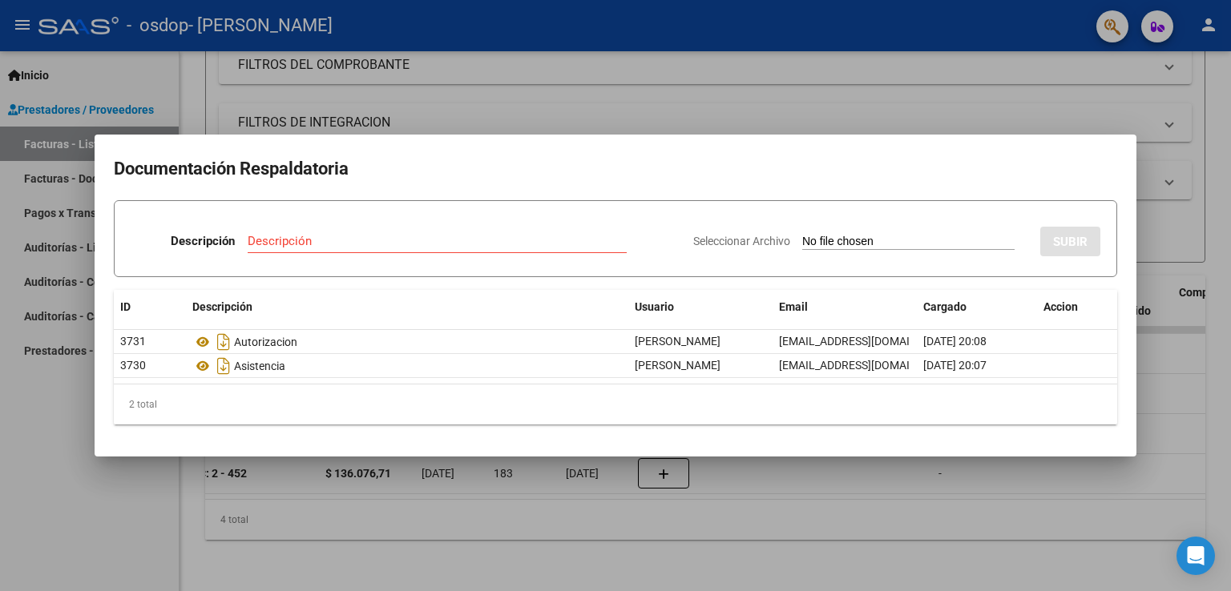
click at [533, 96] on div at bounding box center [615, 295] width 1231 height 591
